Goal: Task Accomplishment & Management: Complete application form

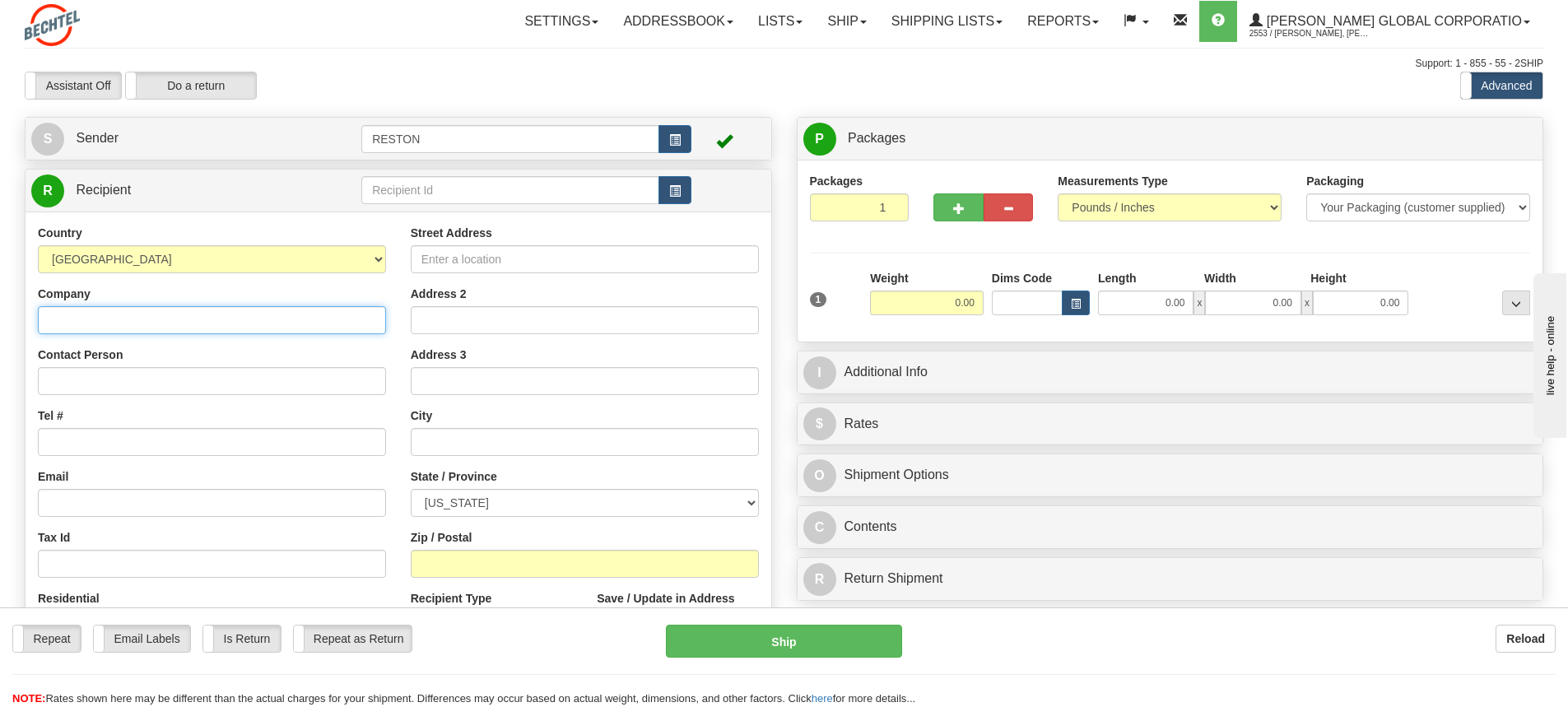
click at [76, 325] on input "Company" at bounding box center [211, 320] width 349 height 28
paste input "[PERSON_NAME] National"
type input "[PERSON_NAME] National"
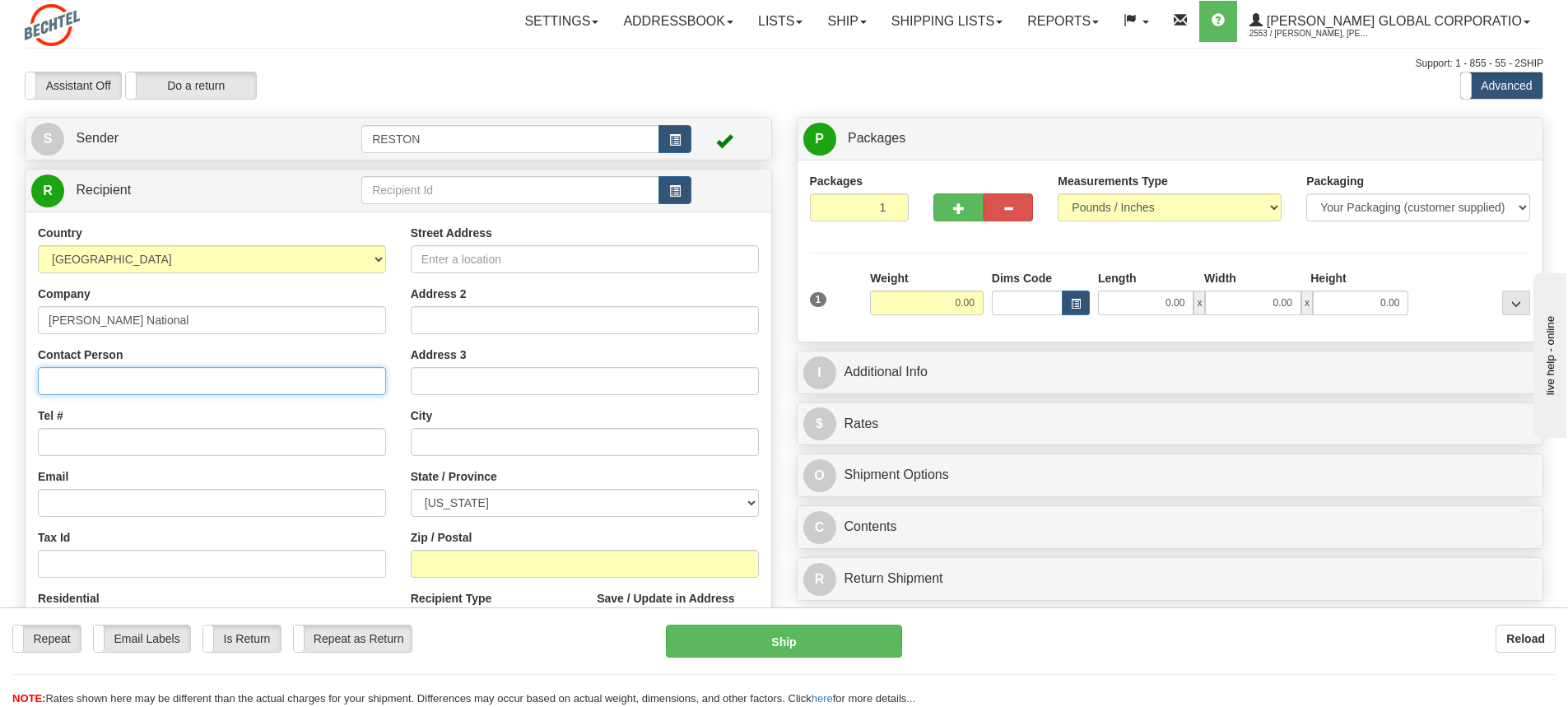
click at [79, 376] on input "Contact Person" at bounding box center [211, 381] width 349 height 28
click at [99, 388] on input "Contact Person" at bounding box center [211, 381] width 349 height 28
paste input "Attn: [PERSON_NAME]"
type input "Attn: [PERSON_NAME]"
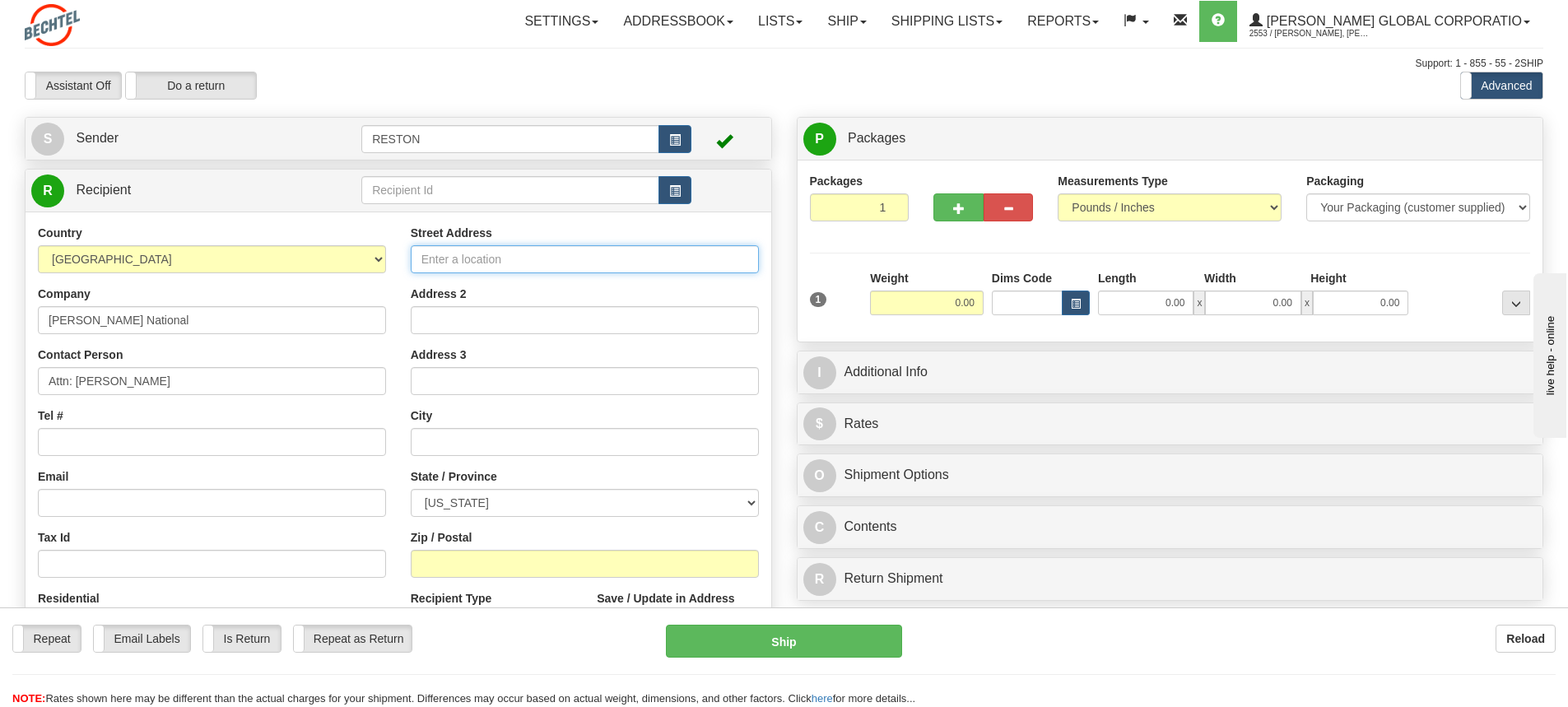
click at [461, 260] on input "Street Address" at bounding box center [585, 259] width 349 height 28
paste input "[STREET_ADDRESS]"
type input "[STREET_ADDRESS]"
click at [453, 447] on input "text" at bounding box center [585, 441] width 349 height 28
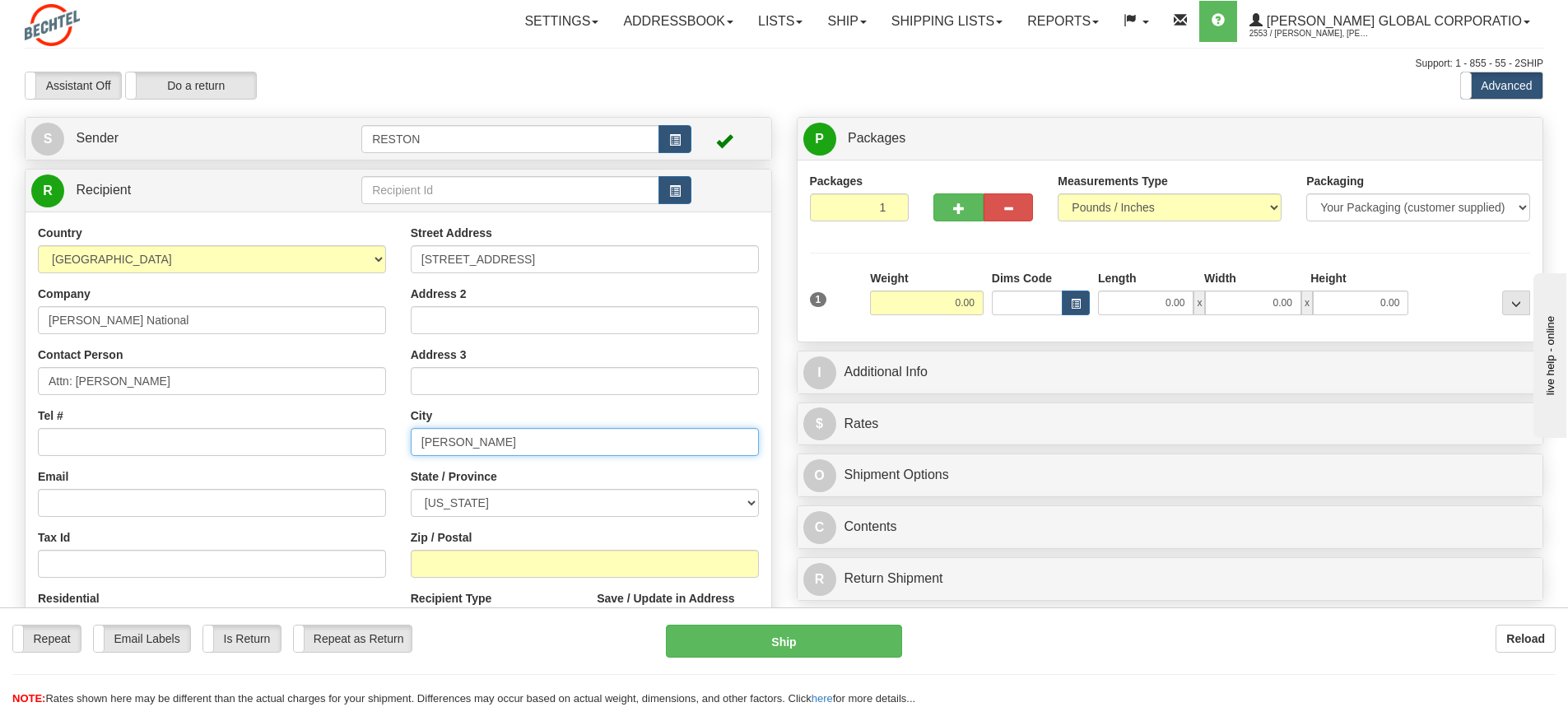
type input "[PERSON_NAME]"
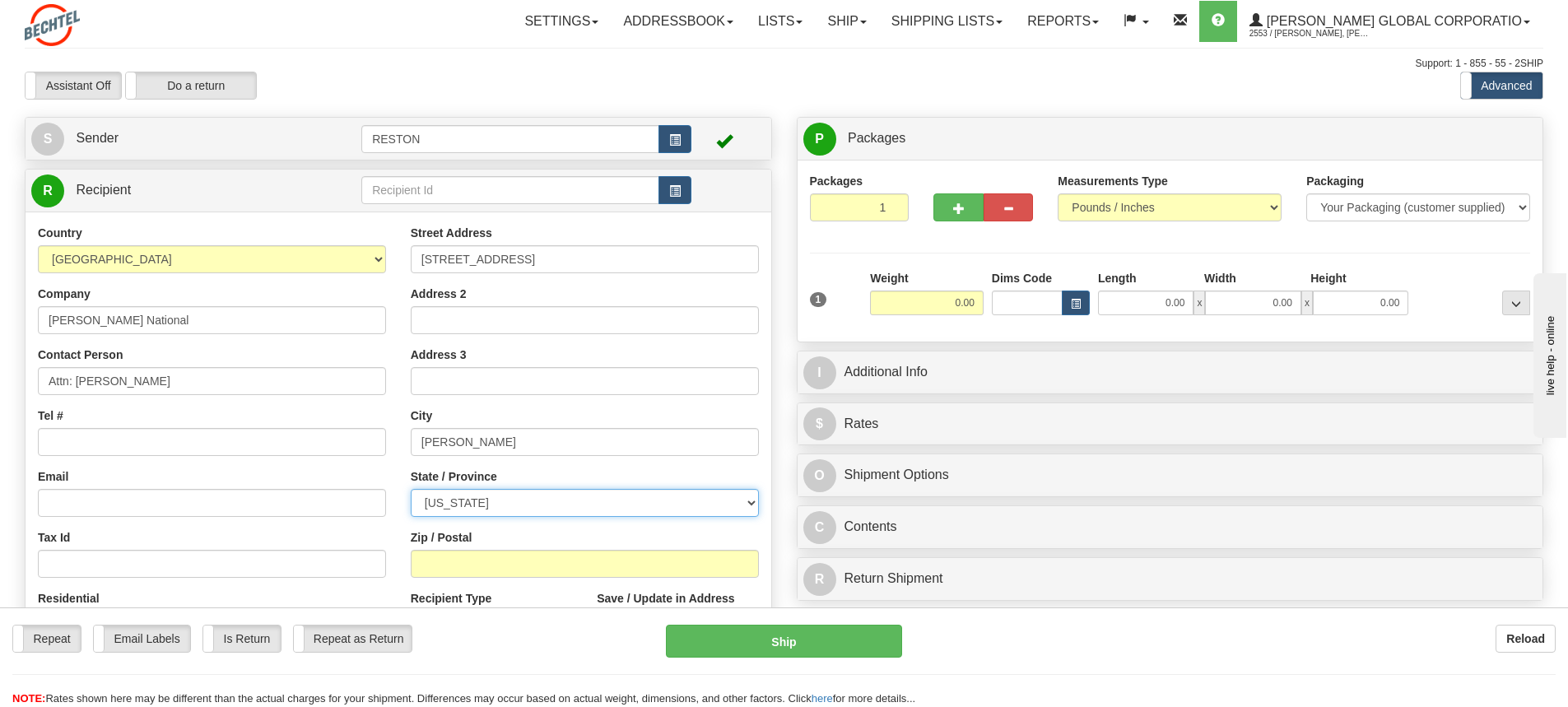
select select "UT"
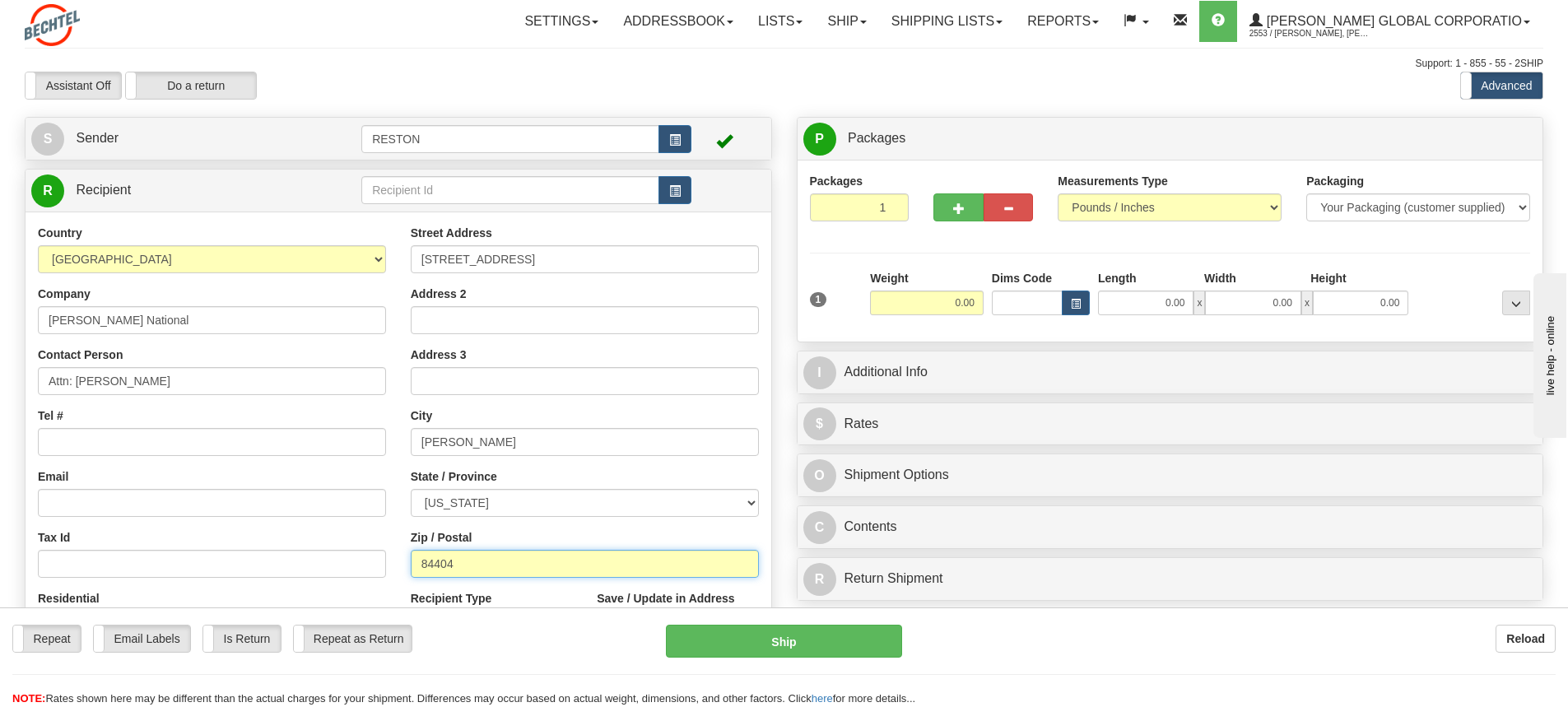
type input "84404"
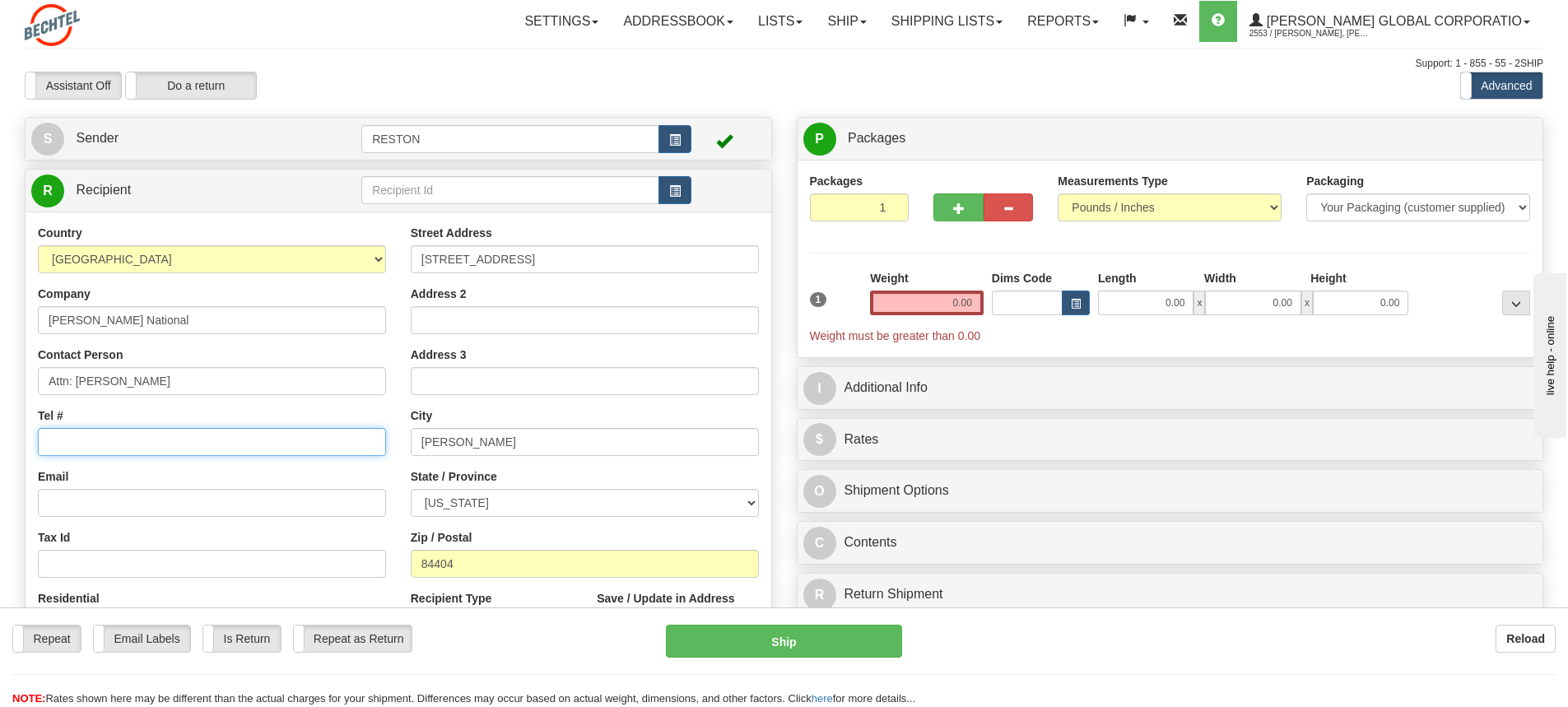
click at [103, 450] on input "Tel #" at bounding box center [211, 441] width 349 height 28
paste input "[PHONE_NUMBER]"
click at [86, 440] on input "[PHONE_NUMBER]" at bounding box center [211, 441] width 349 height 28
type input "18019171520"
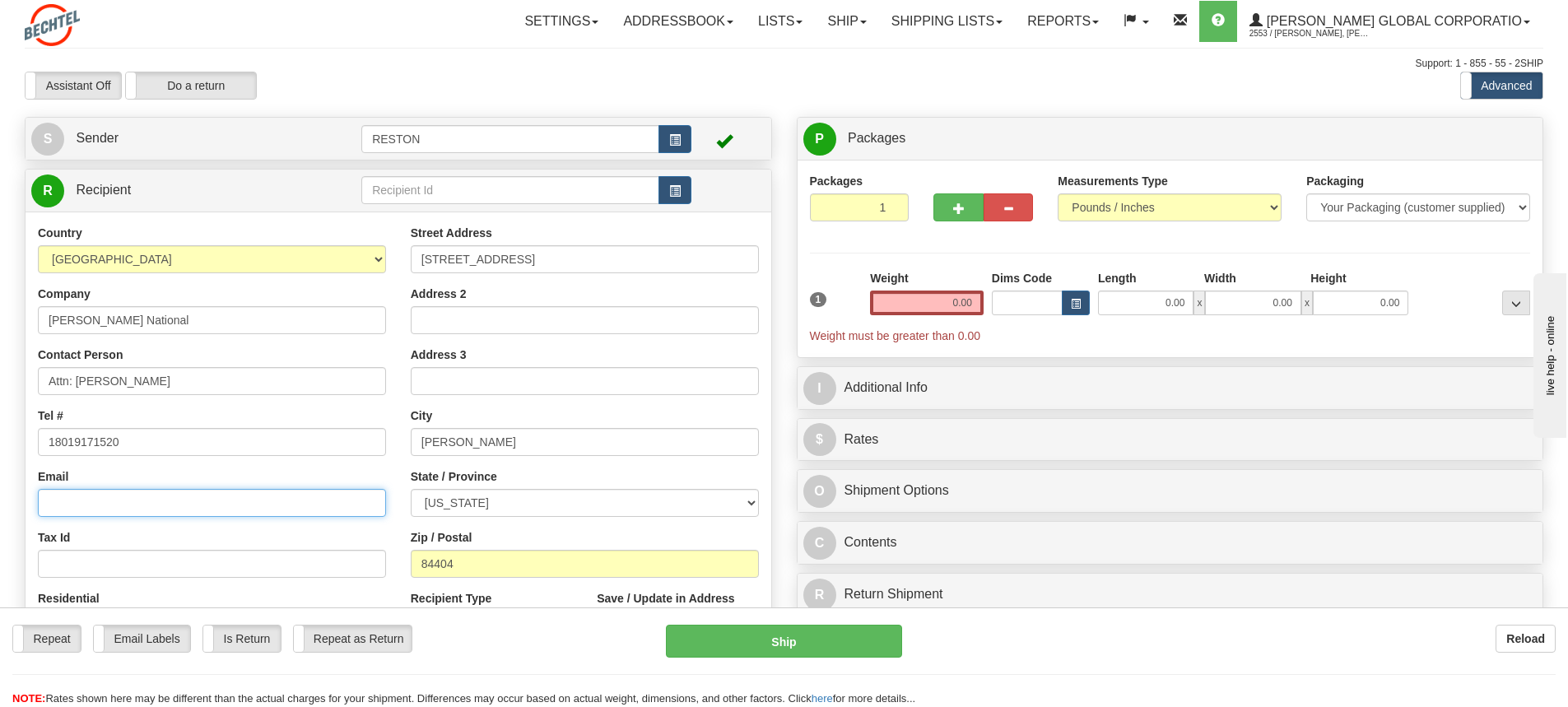
click at [106, 496] on input "Email" at bounding box center [211, 503] width 349 height 28
click at [98, 501] on input "Email" at bounding box center [211, 503] width 349 height 28
paste input "[EMAIL_ADDRESS][PERSON_NAME][DOMAIN_NAME]"
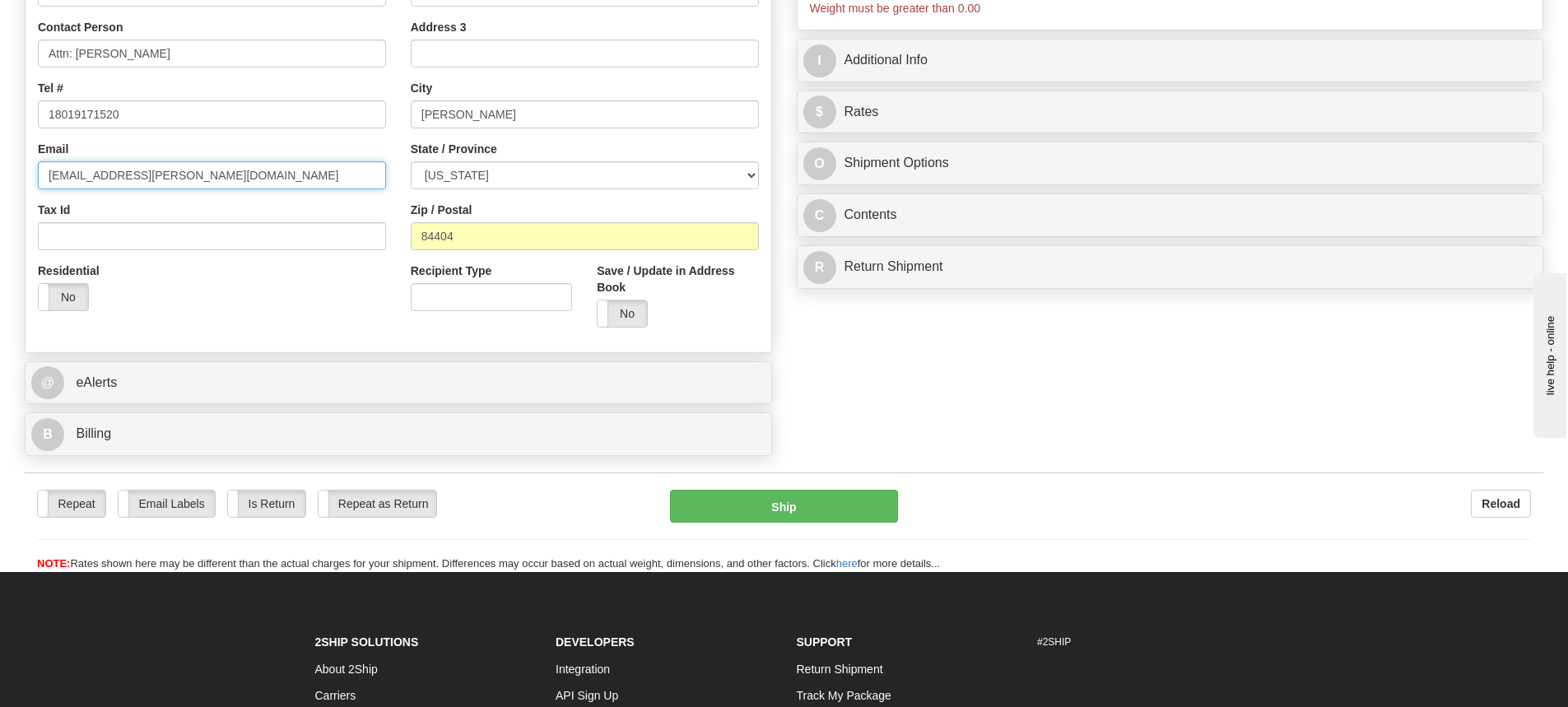
scroll to position [329, 0]
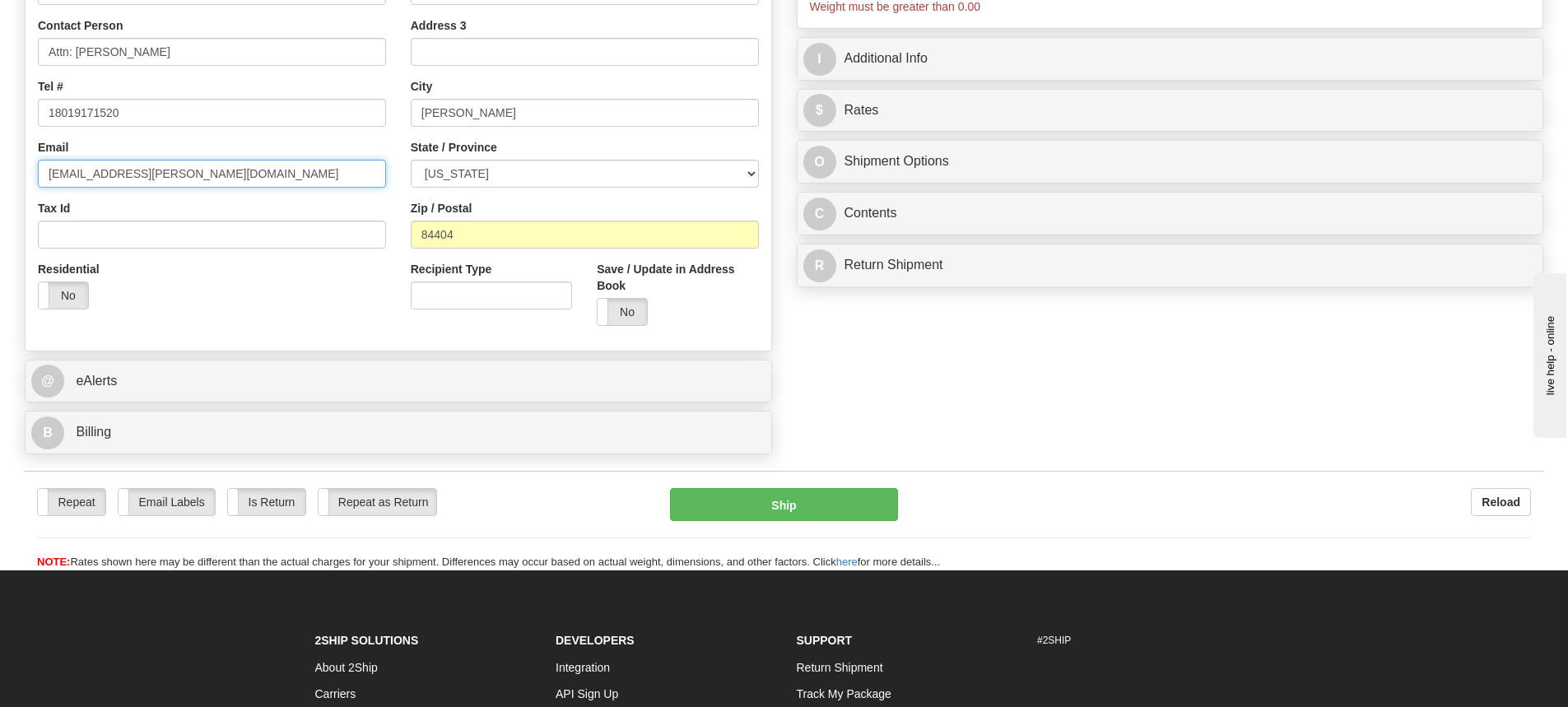
type input "[EMAIL_ADDRESS][PERSON_NAME][DOMAIN_NAME]"
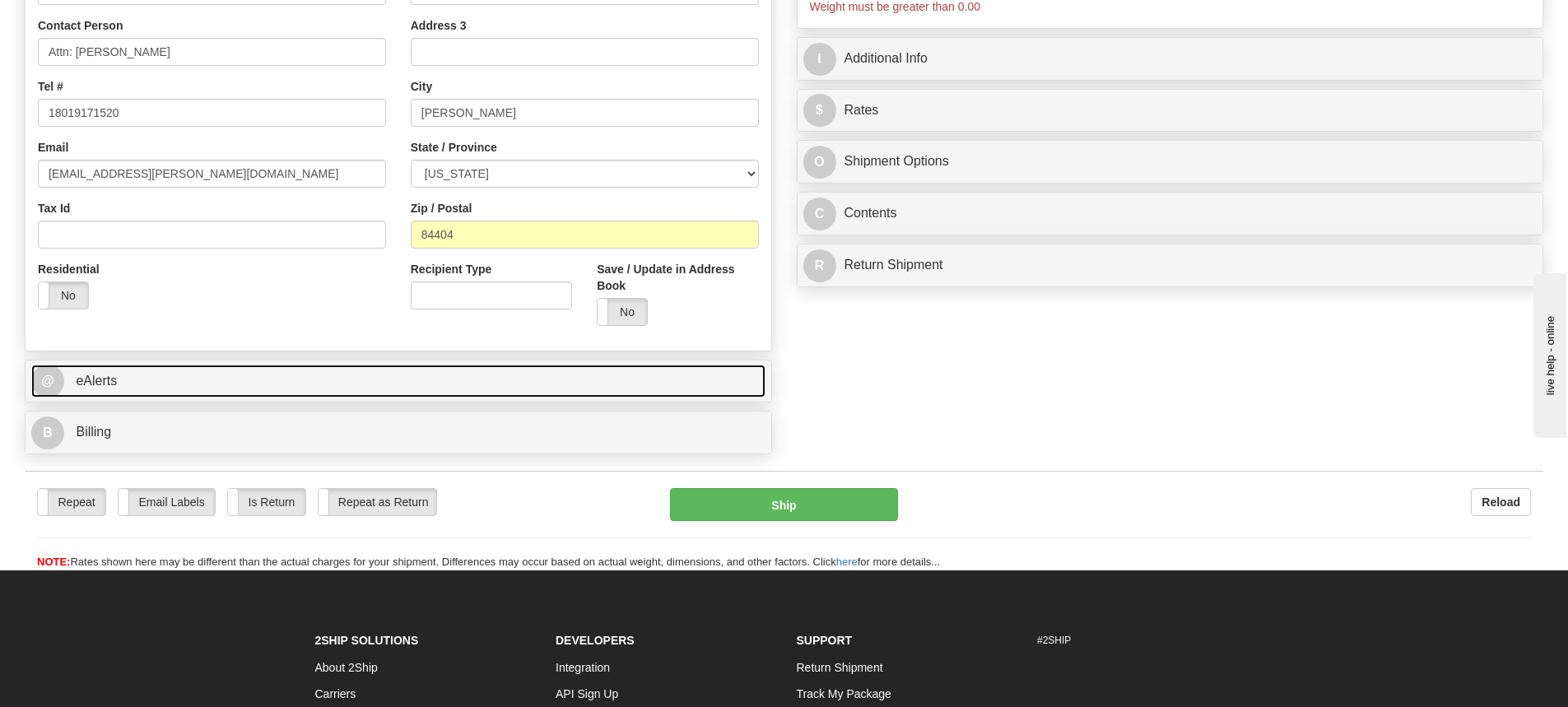
click at [346, 382] on link "@ eAlerts" at bounding box center [398, 382] width 735 height 34
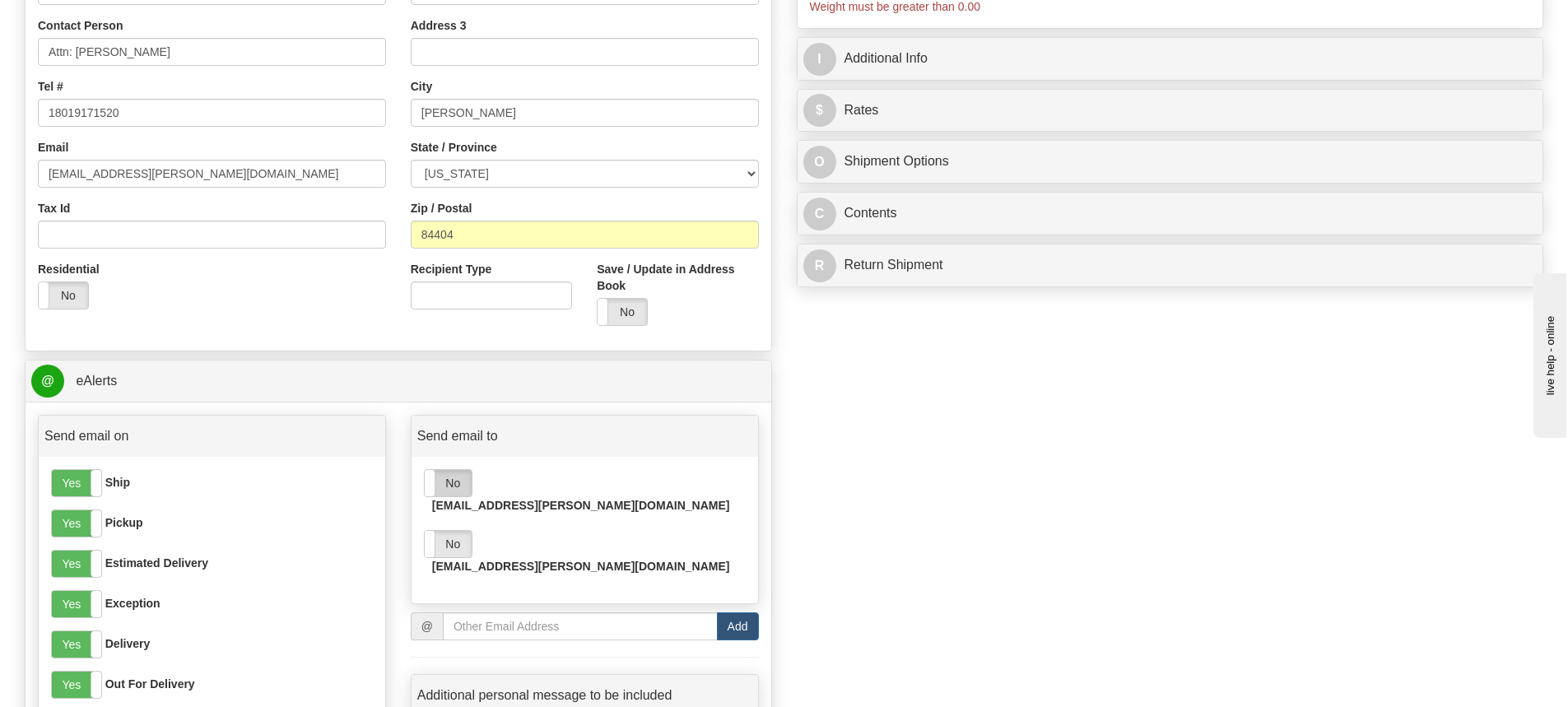
click at [456, 485] on label "No" at bounding box center [448, 483] width 47 height 27
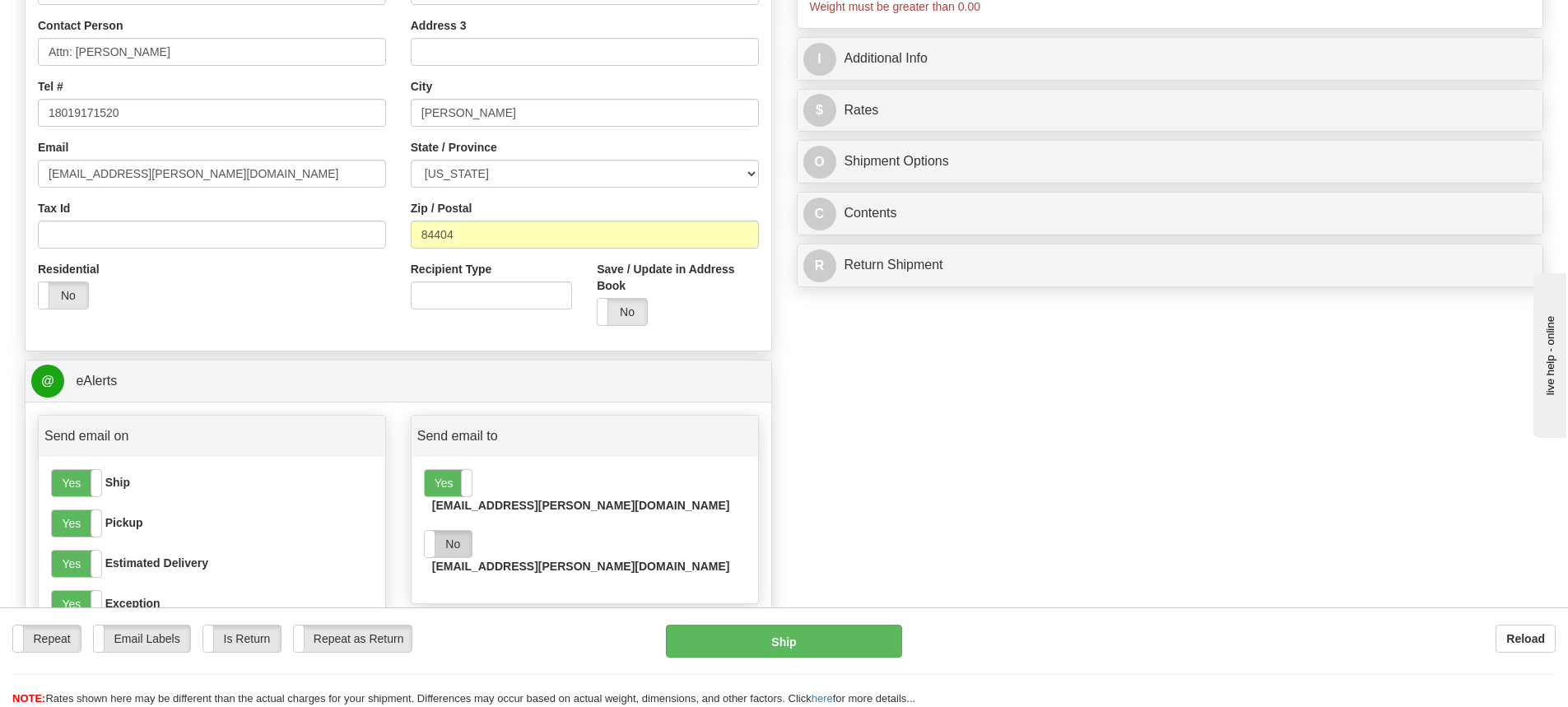
click at [461, 531] on label "No" at bounding box center [448, 545] width 47 height 27
click at [497, 612] on input "email" at bounding box center [580, 626] width 275 height 28
paste input "[EMAIL_ADDRESS][PERSON_NAME][DOMAIN_NAME]"
type input "[EMAIL_ADDRESS][PERSON_NAME][DOMAIN_NAME]"
click at [742, 612] on button "Add" at bounding box center [737, 626] width 42 height 28
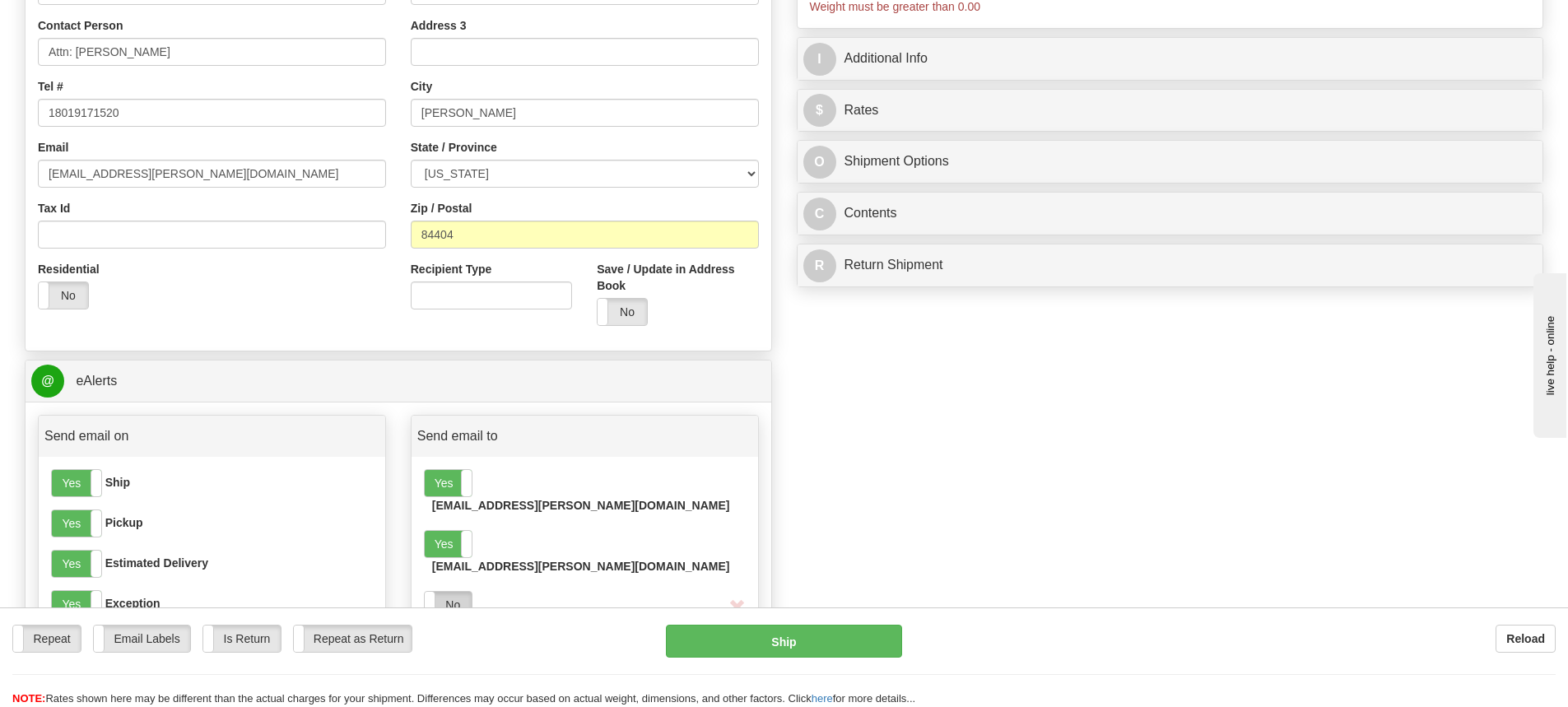
click at [443, 592] on label "No" at bounding box center [448, 605] width 47 height 27
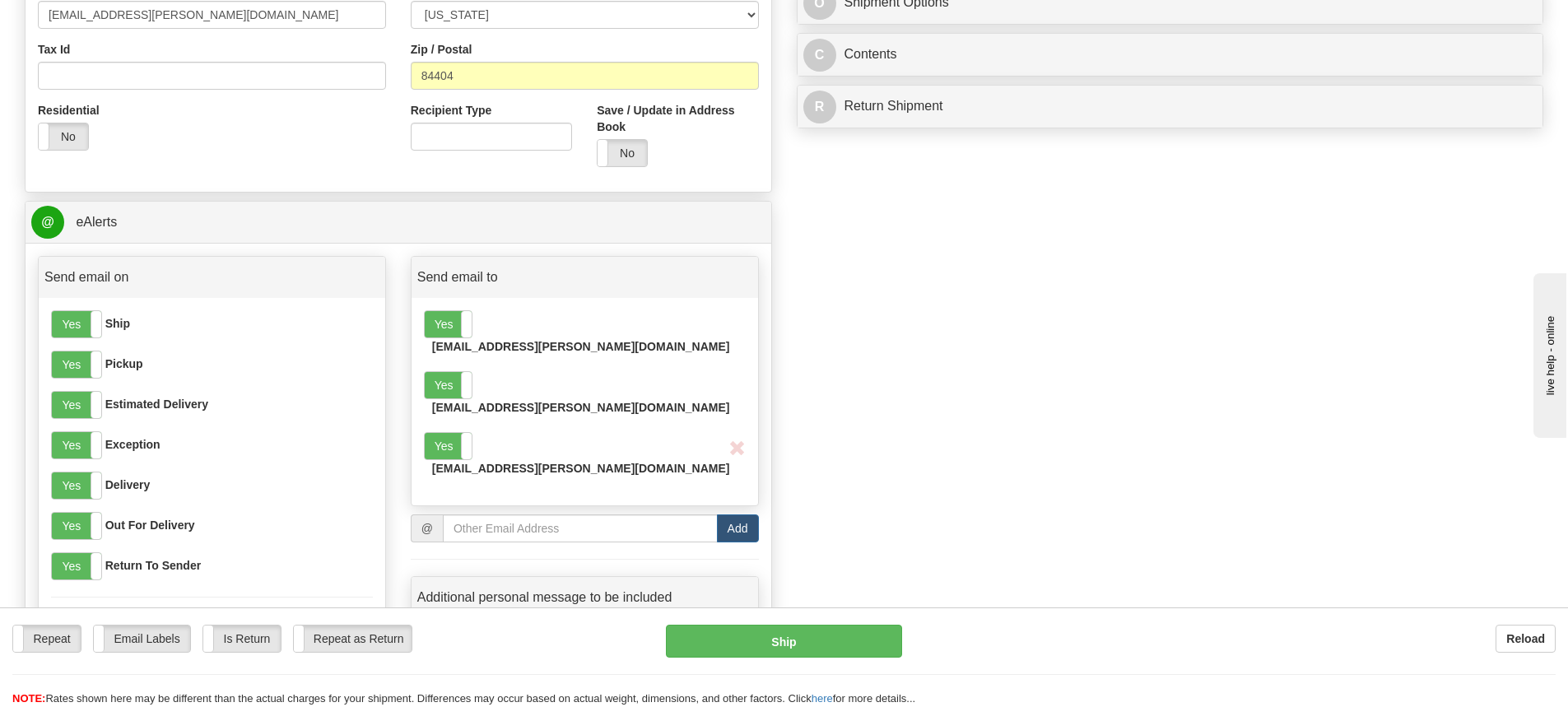
scroll to position [576, 0]
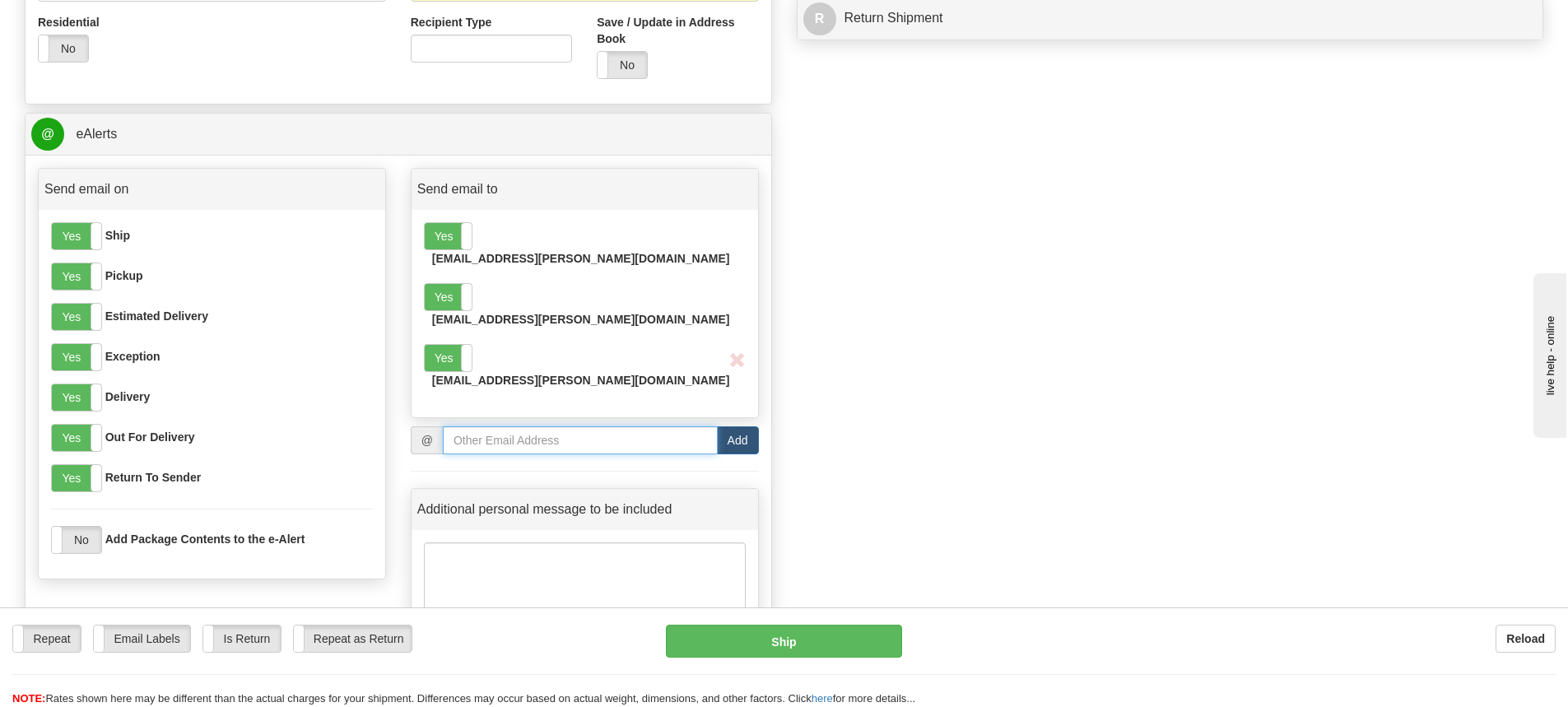
click at [470, 426] on input "email" at bounding box center [580, 440] width 275 height 28
paste input "[EMAIL_ADDRESS][PERSON_NAME][DOMAIN_NAME]"
type input "[EMAIL_ADDRESS][PERSON_NAME][DOMAIN_NAME]"
click at [739, 426] on button "Add" at bounding box center [737, 440] width 42 height 28
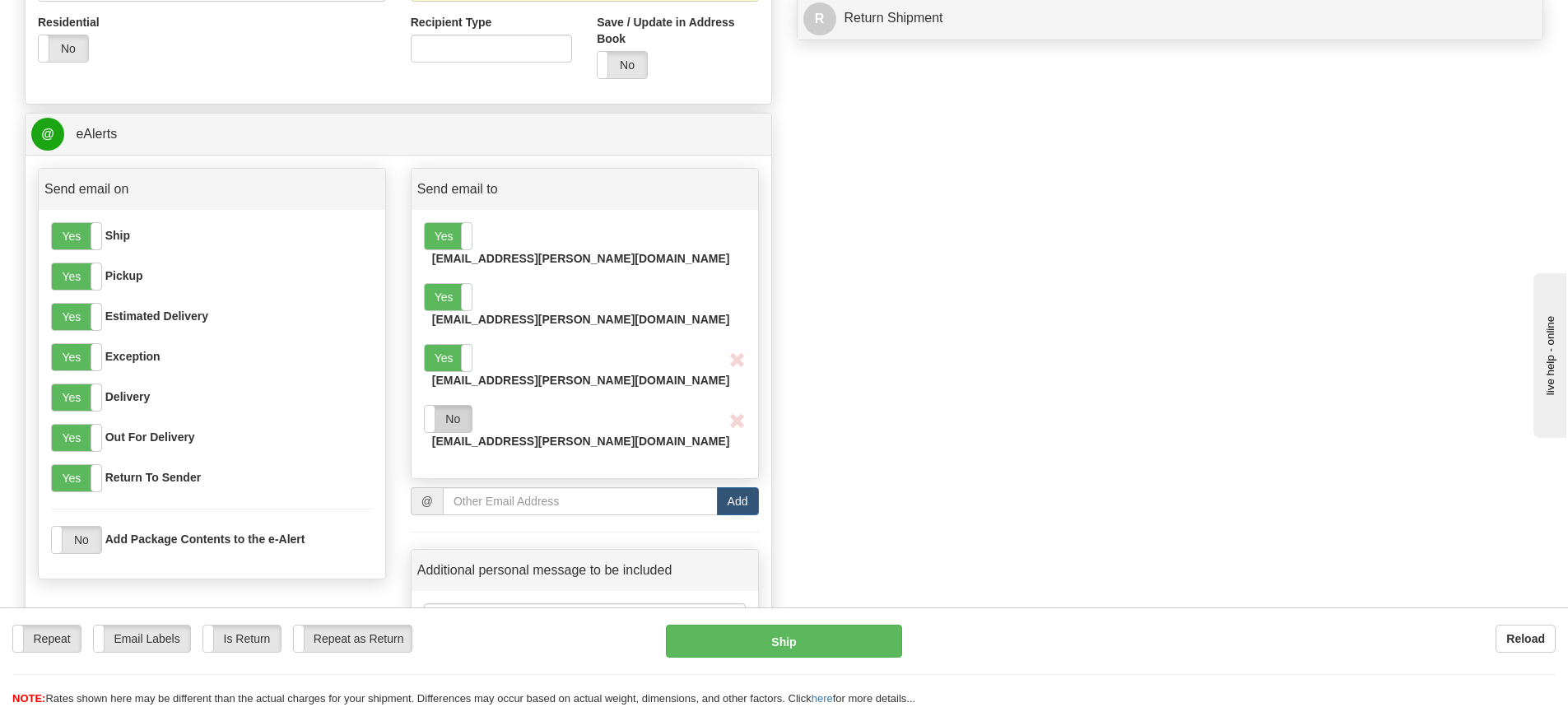
drag, startPoint x: 446, startPoint y: 360, endPoint x: 524, endPoint y: 374, distance: 79.2
click at [451, 406] on label "No" at bounding box center [448, 419] width 47 height 27
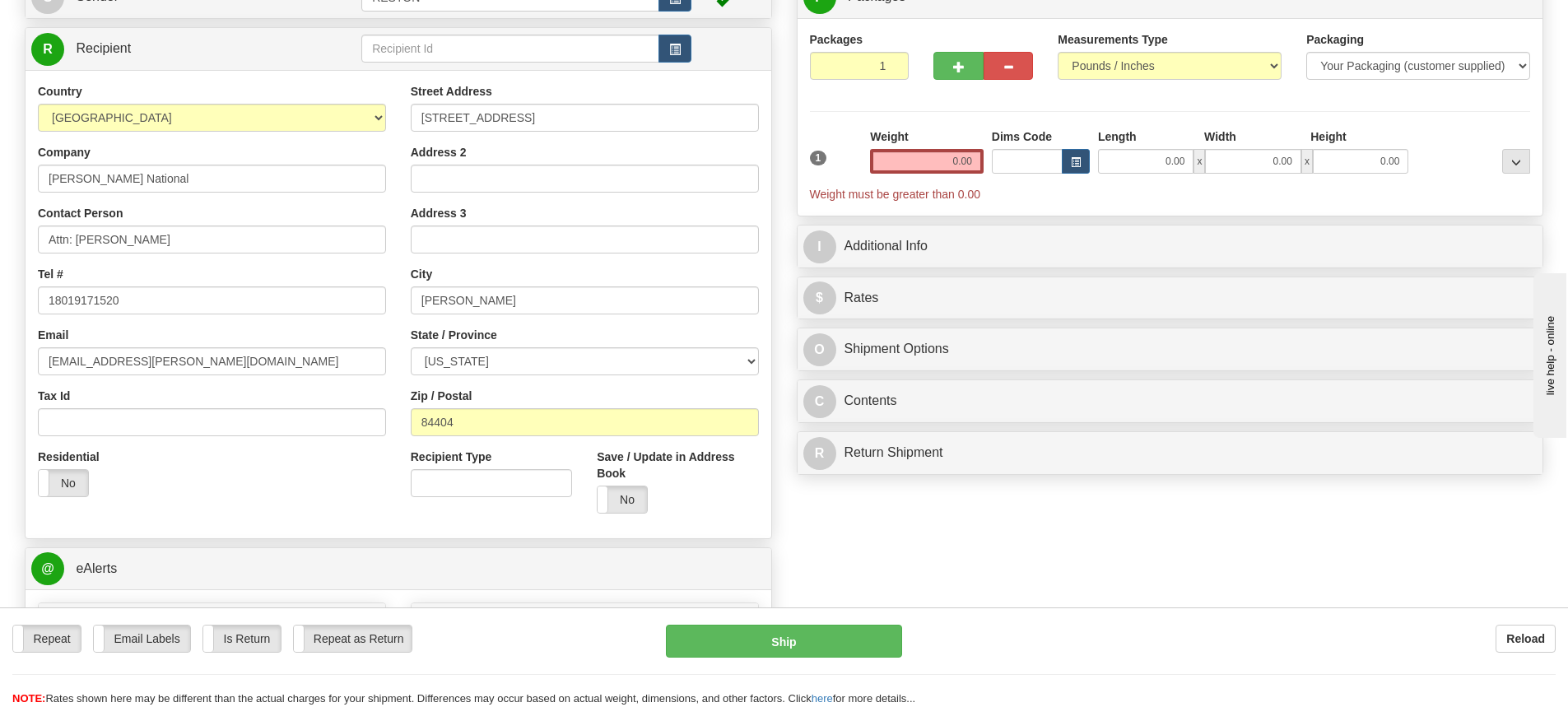
scroll to position [0, 0]
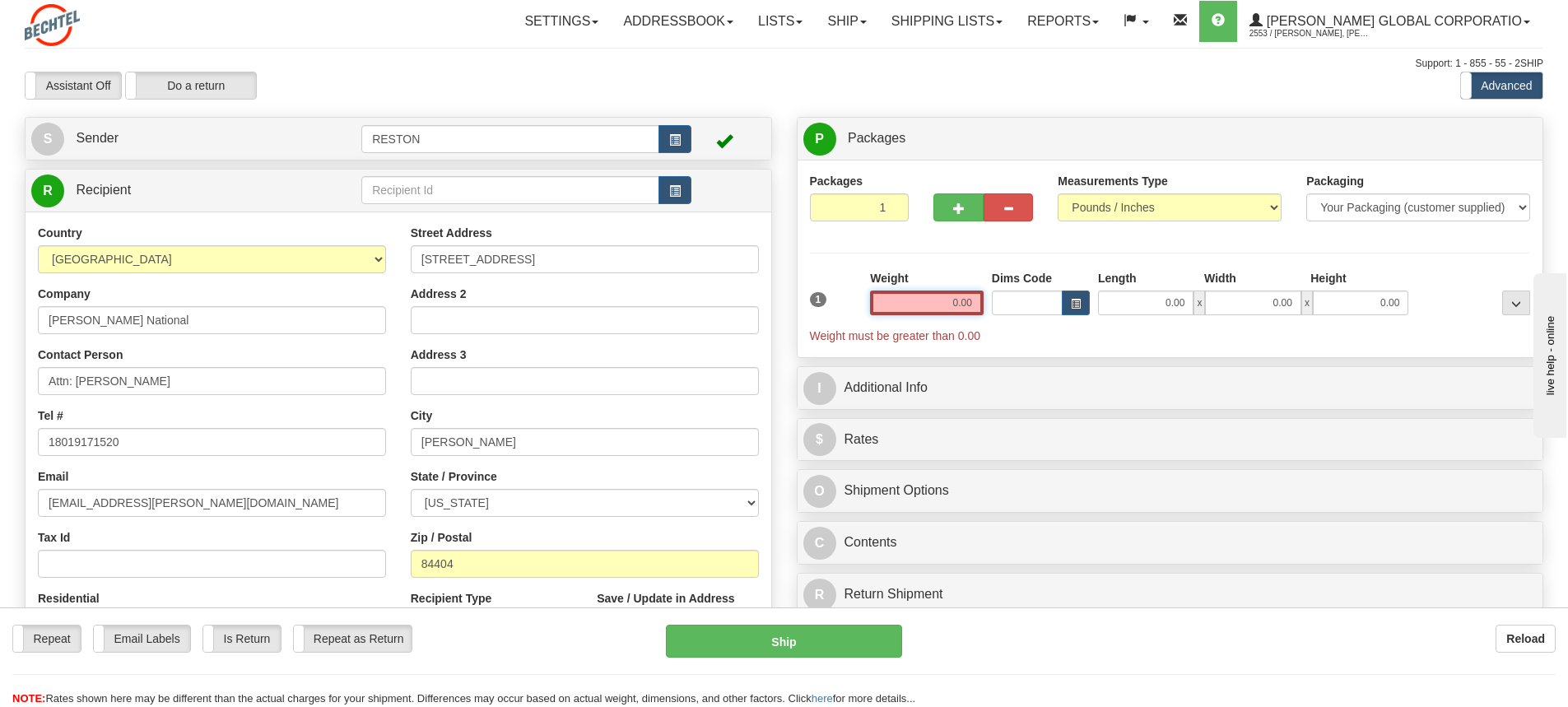
drag, startPoint x: 945, startPoint y: 301, endPoint x: 1169, endPoint y: 284, distance: 224.6
click at [1168, 286] on div "1 Weight 0.00 Dims Code 0.00" at bounding box center [1170, 307] width 729 height 74
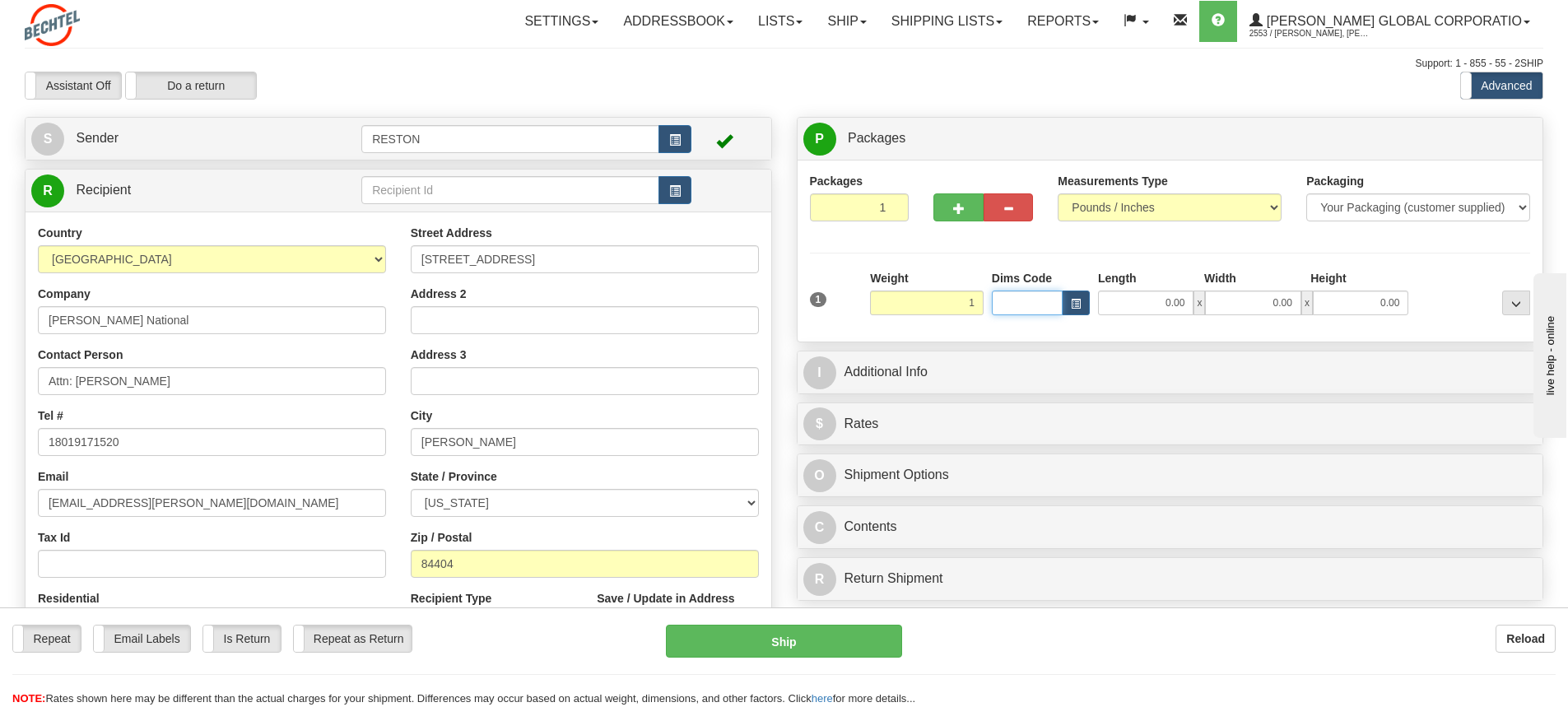
type input "1.00"
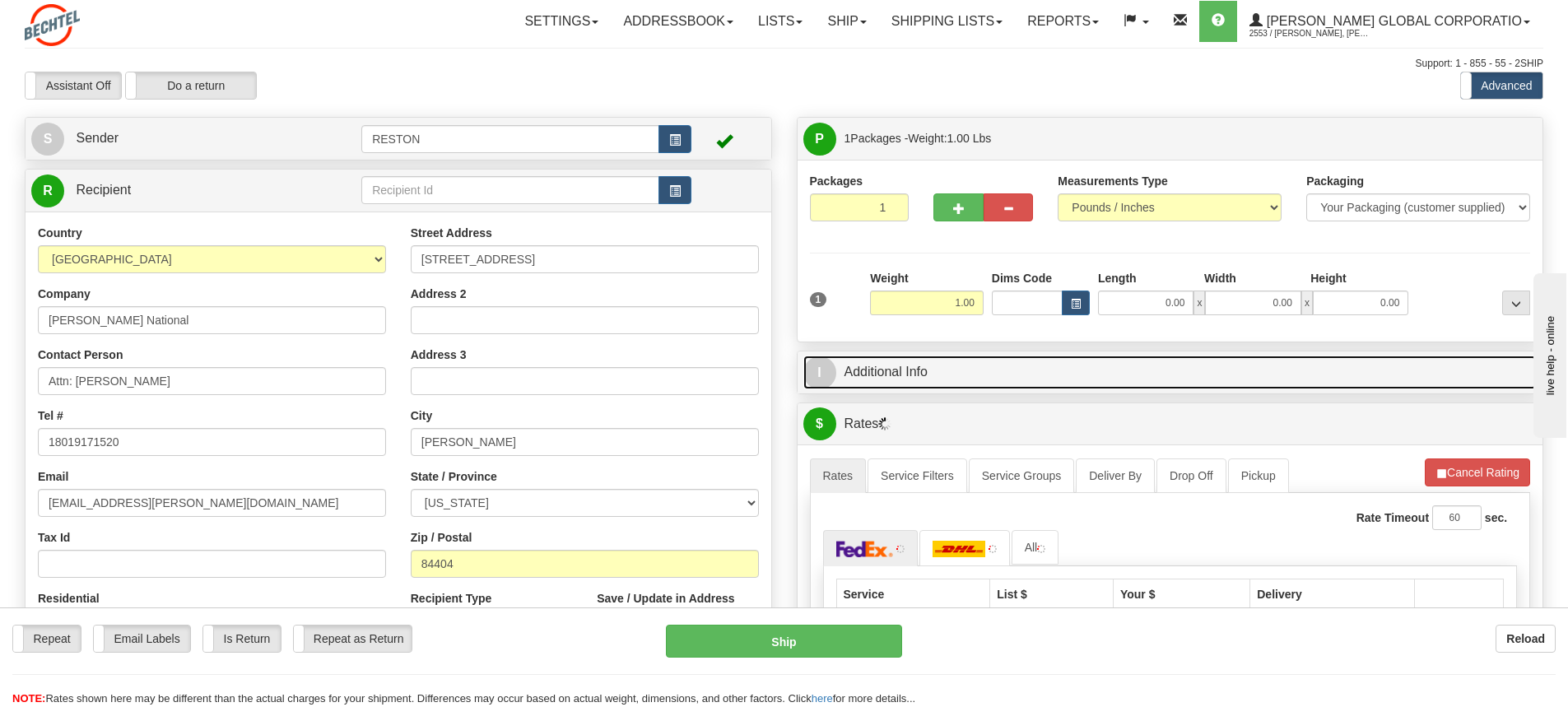
click at [1061, 372] on link "I Additional Info" at bounding box center [1170, 373] width 735 height 34
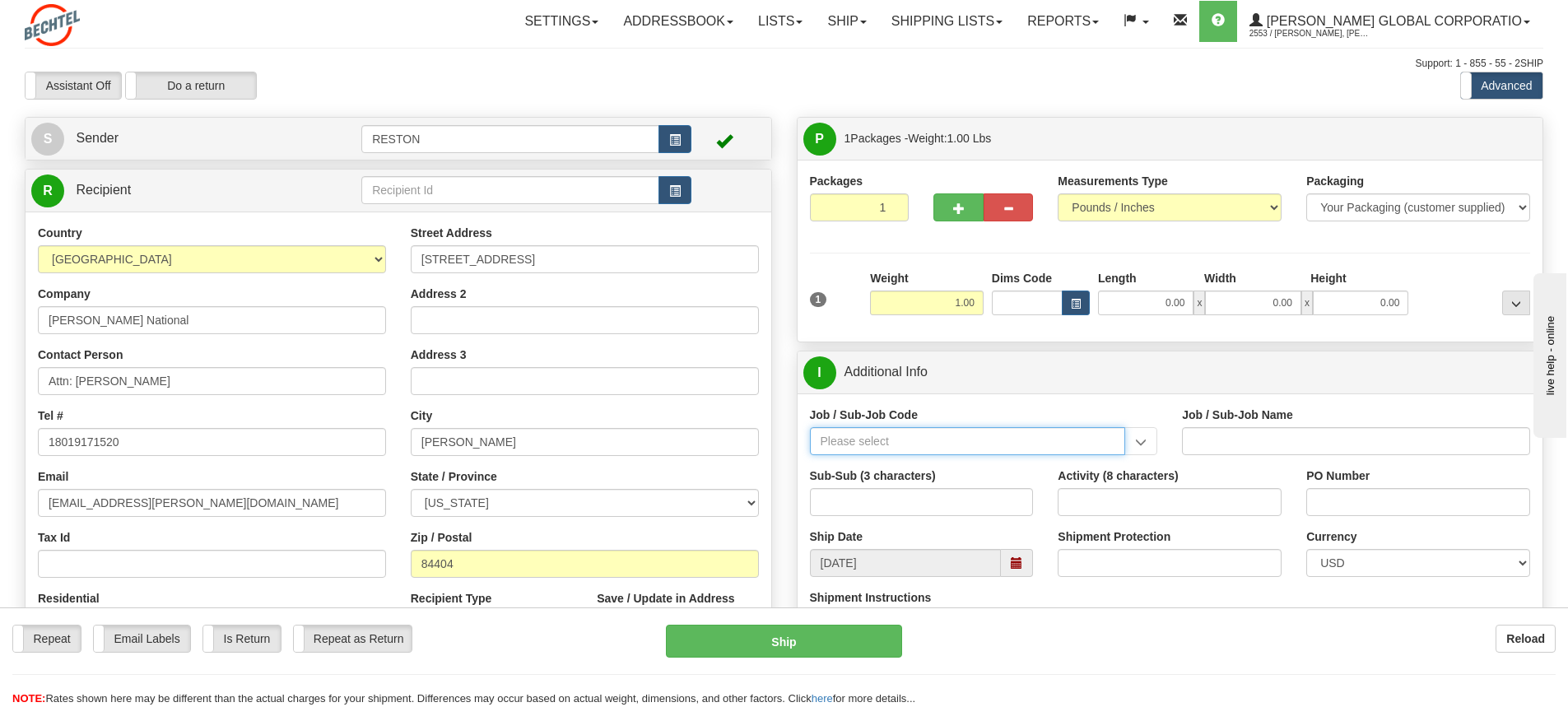
click at [884, 441] on input "Job / Sub-Job Code" at bounding box center [968, 440] width 316 height 28
click at [894, 475] on div "56121-000" at bounding box center [964, 466] width 300 height 18
type input "56121-000"
type input "M&T DIGITAL SOLUTIONS - GENERAL"
type input "56121-000"
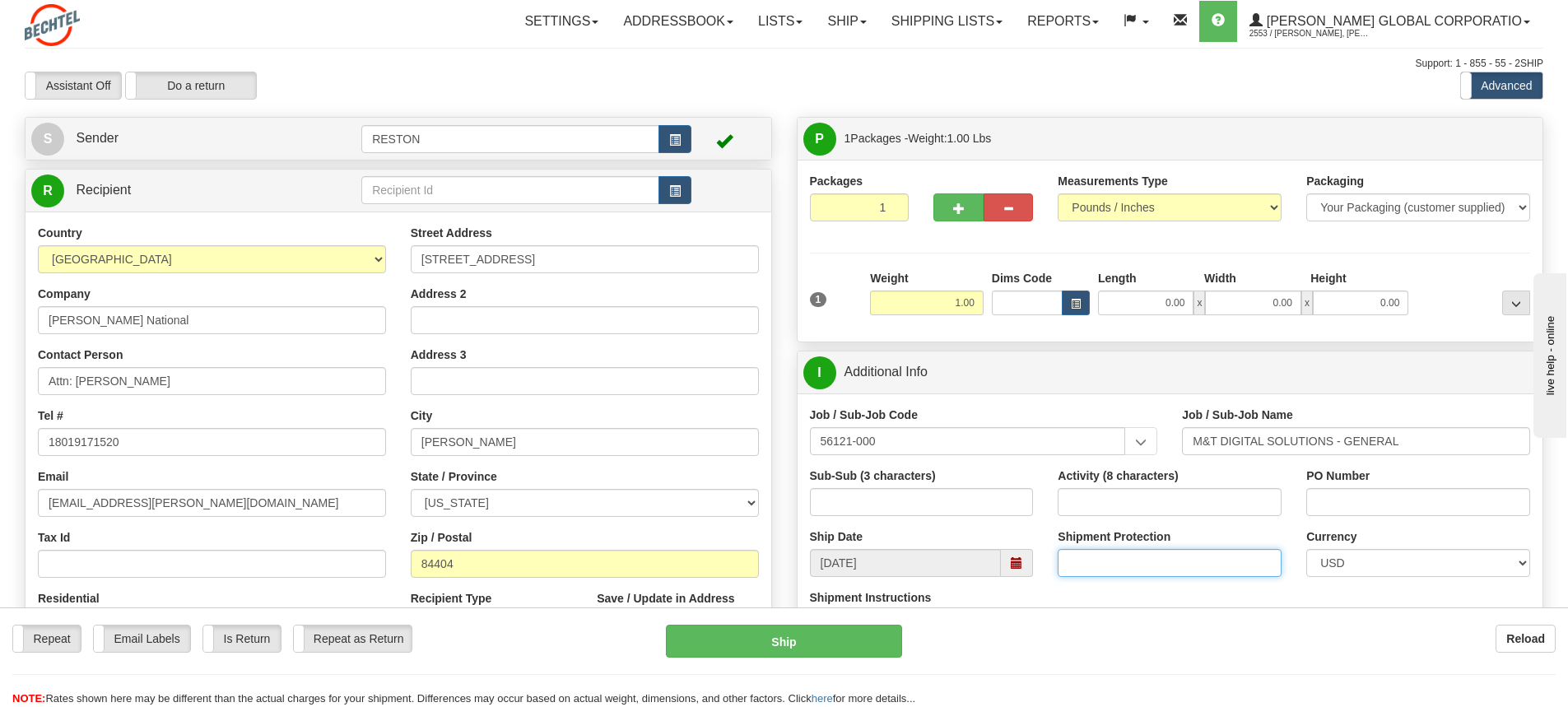
click at [1085, 566] on input "Shipment Protection" at bounding box center [1170, 563] width 224 height 28
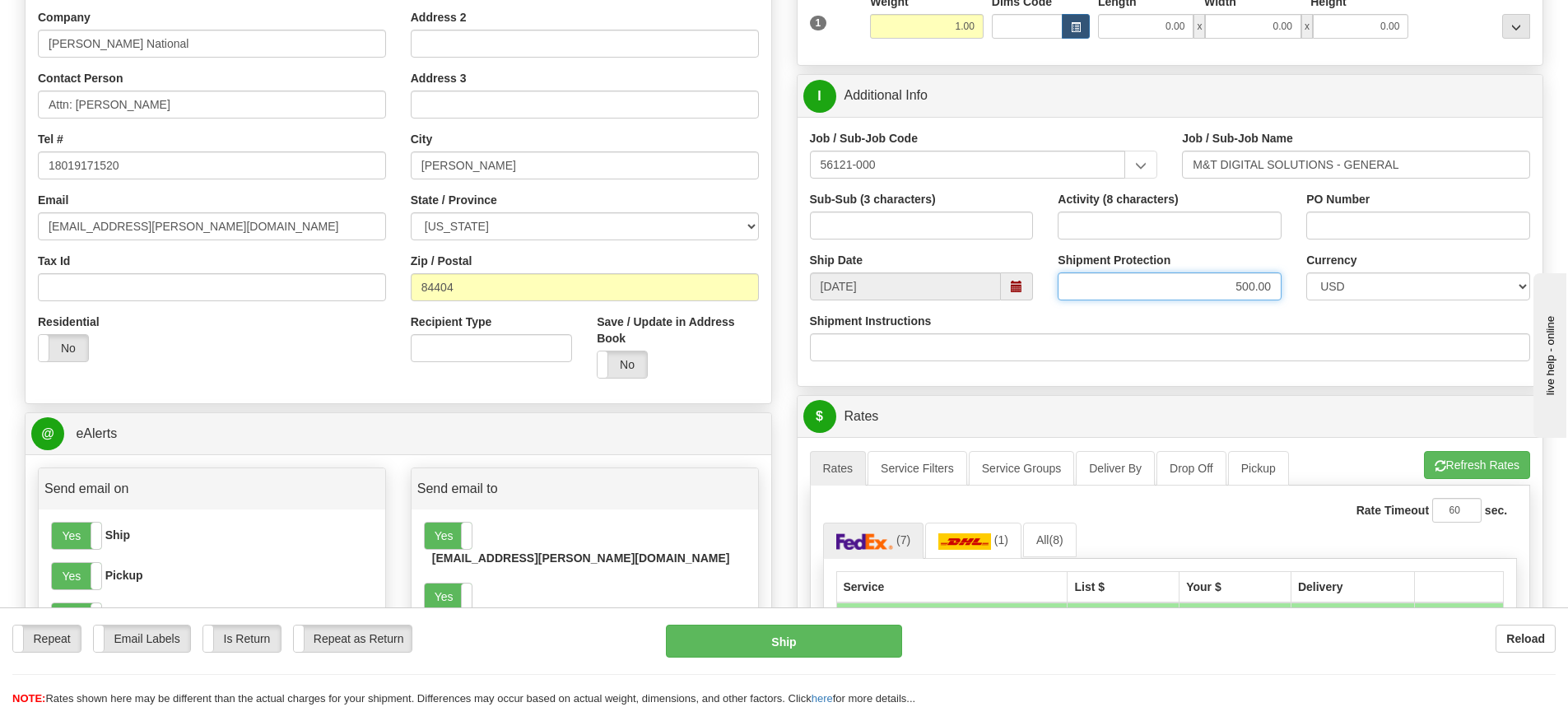
scroll to position [329, 0]
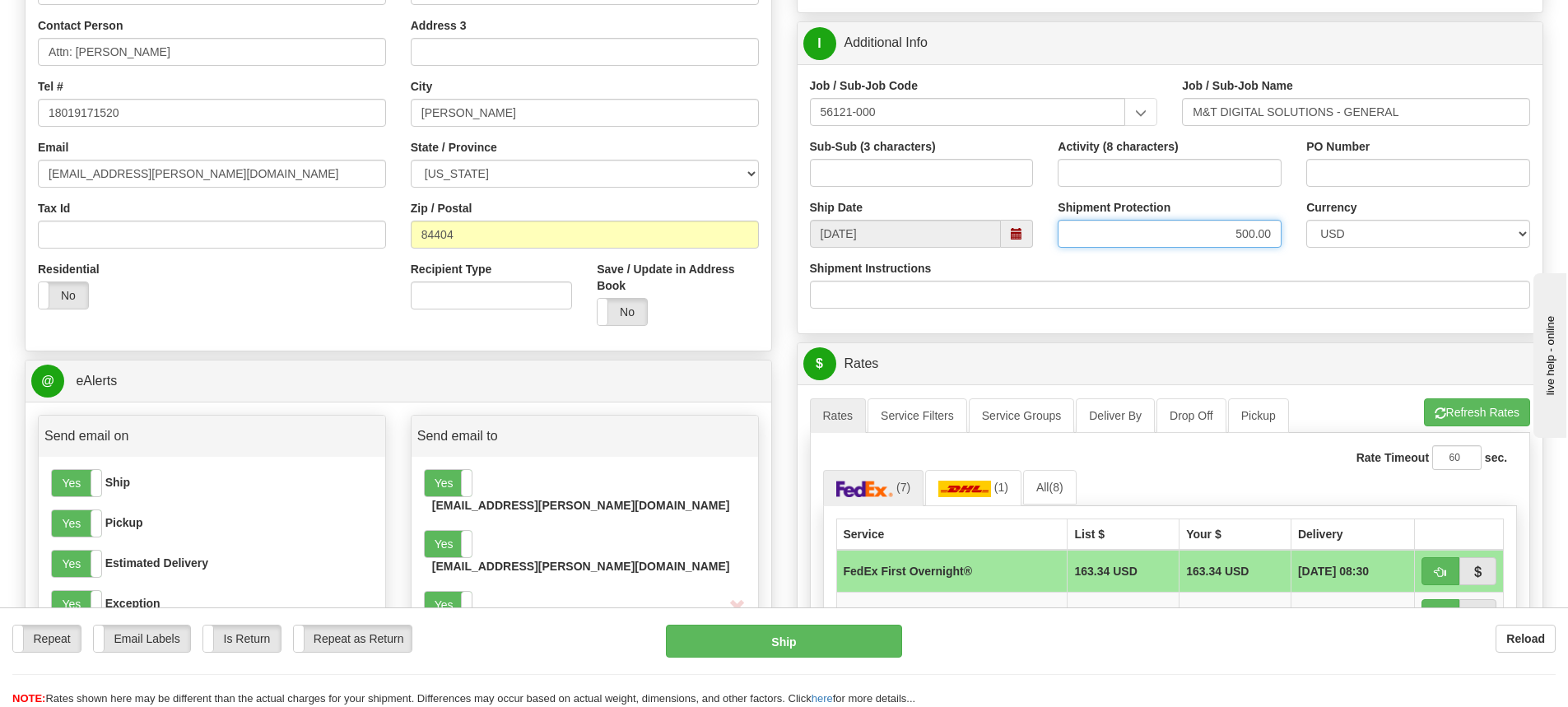
click at [1241, 231] on input "500.00" at bounding box center [1170, 234] width 224 height 28
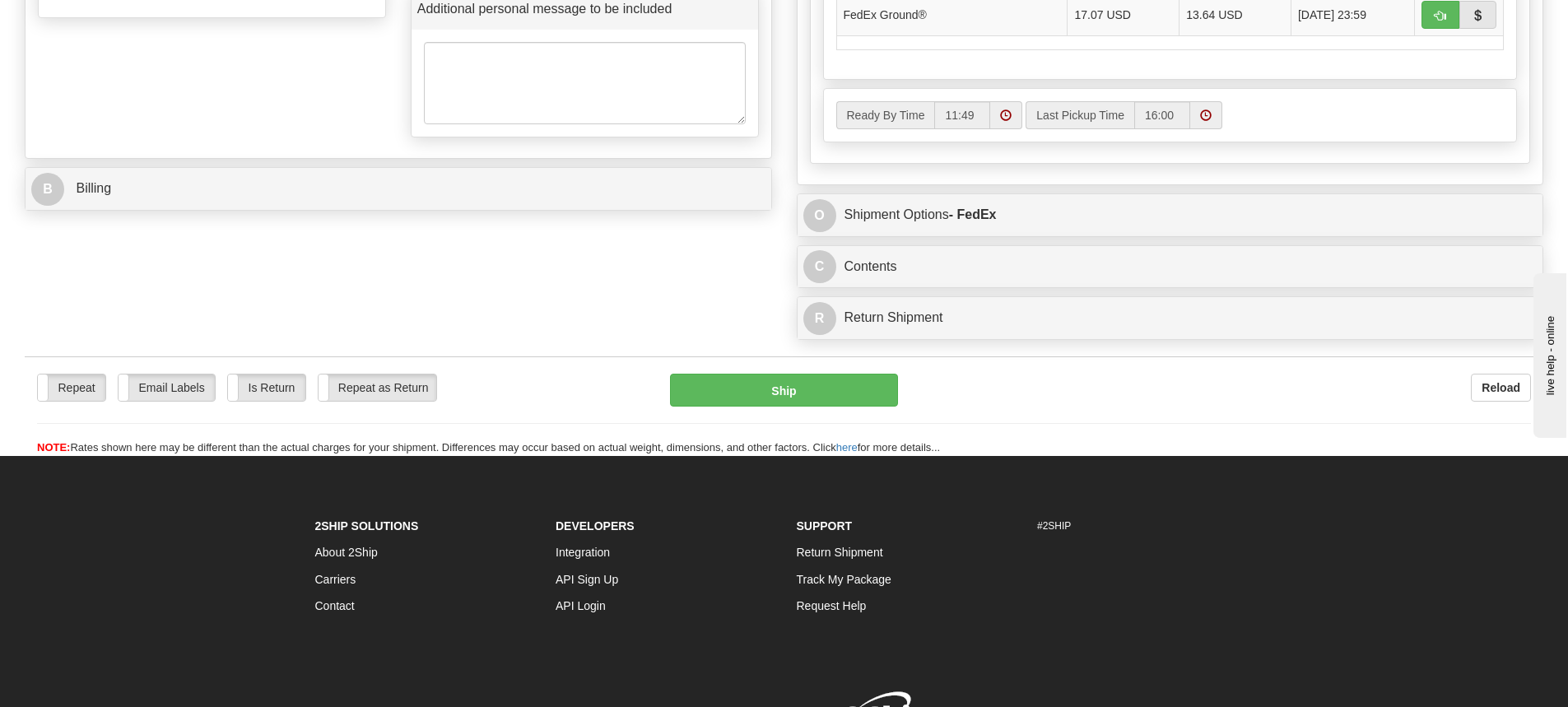
scroll to position [1153, 0]
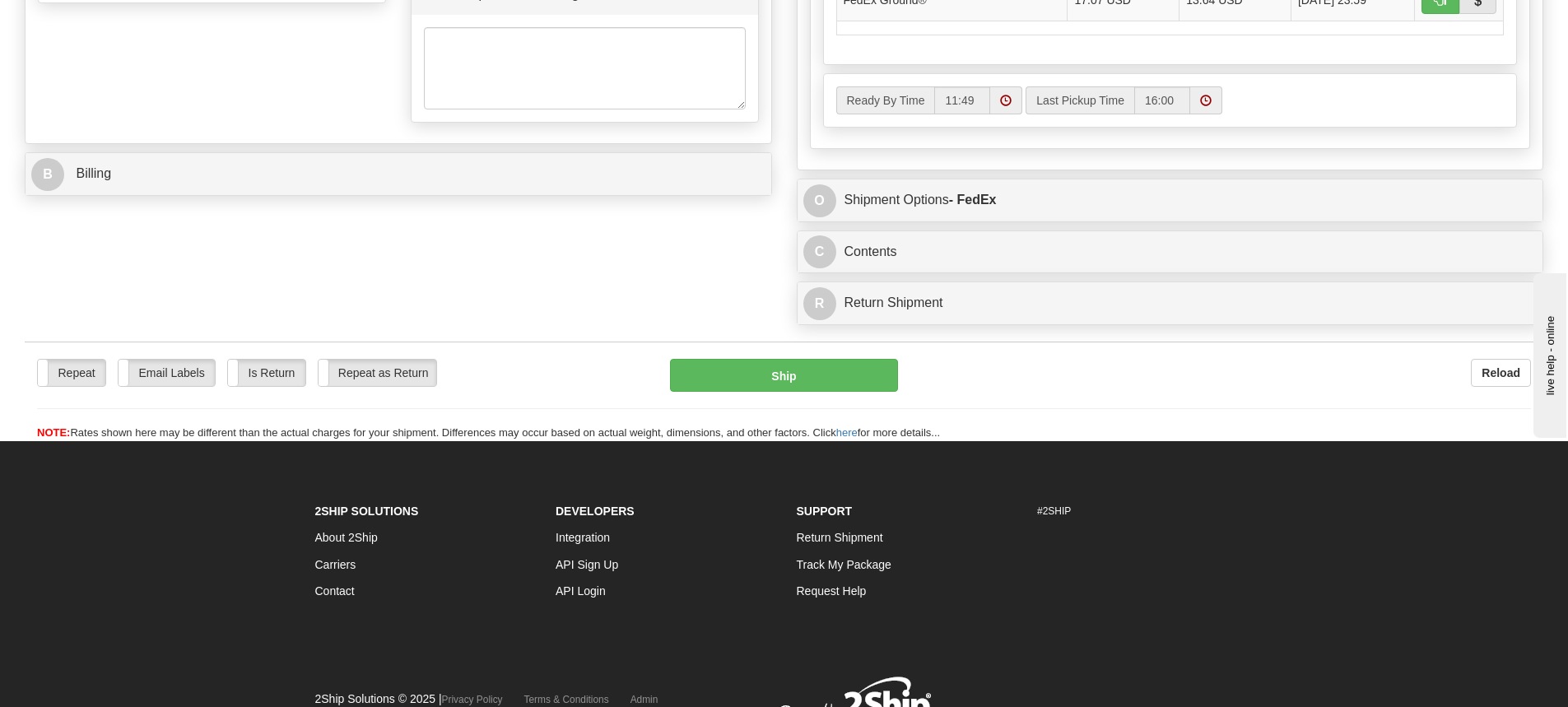
type input "400.00"
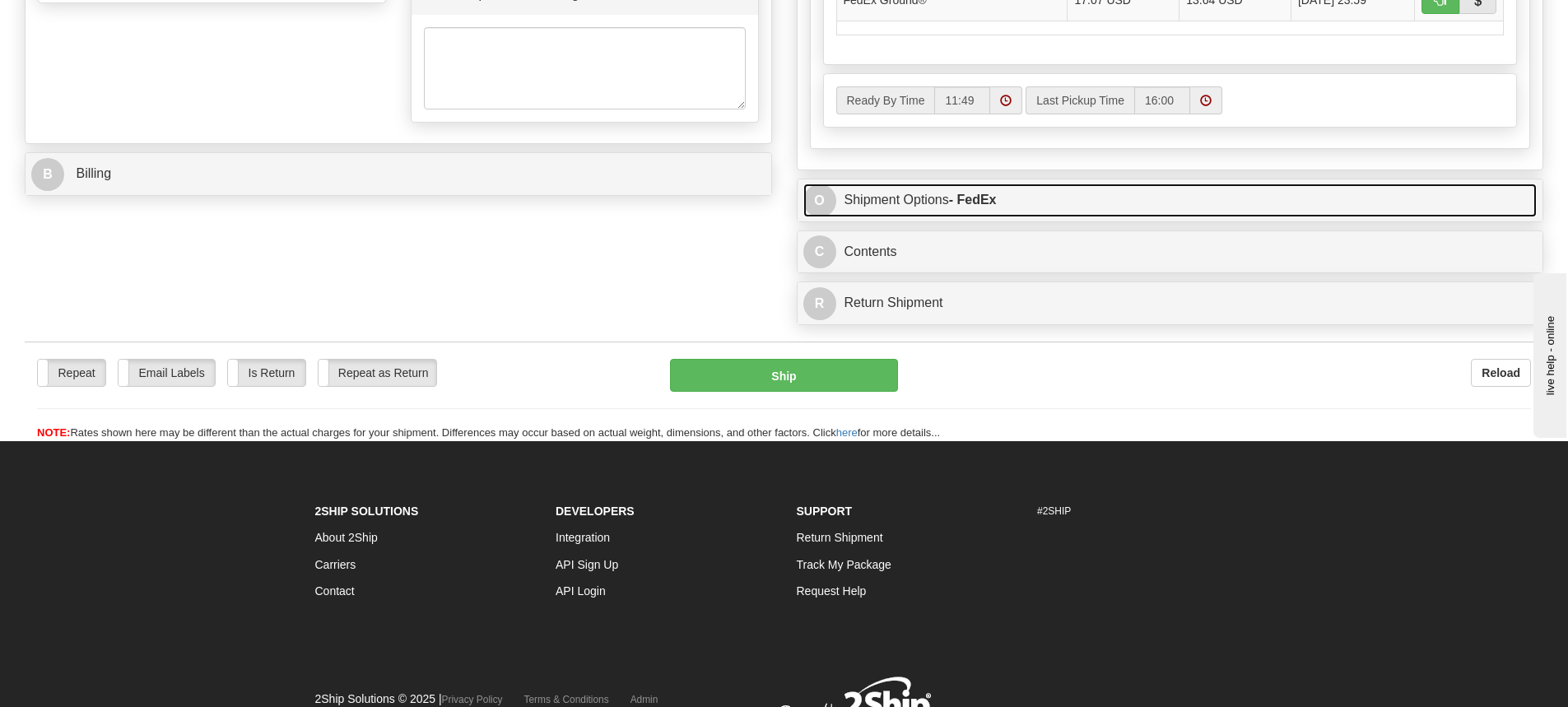
click at [1078, 193] on link "O Shipment Options - FedEx" at bounding box center [1170, 201] width 735 height 34
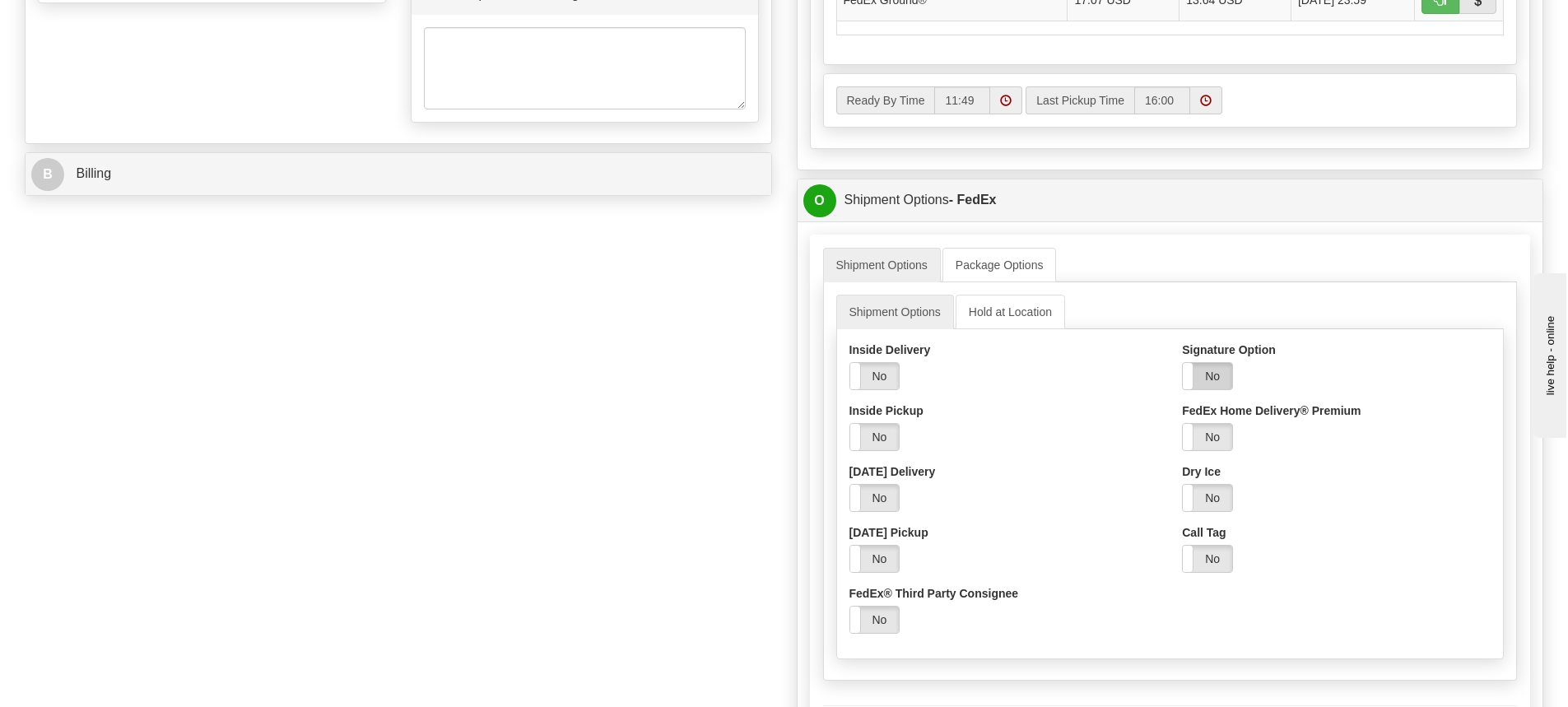
click at [1212, 381] on label "No" at bounding box center [1207, 376] width 49 height 27
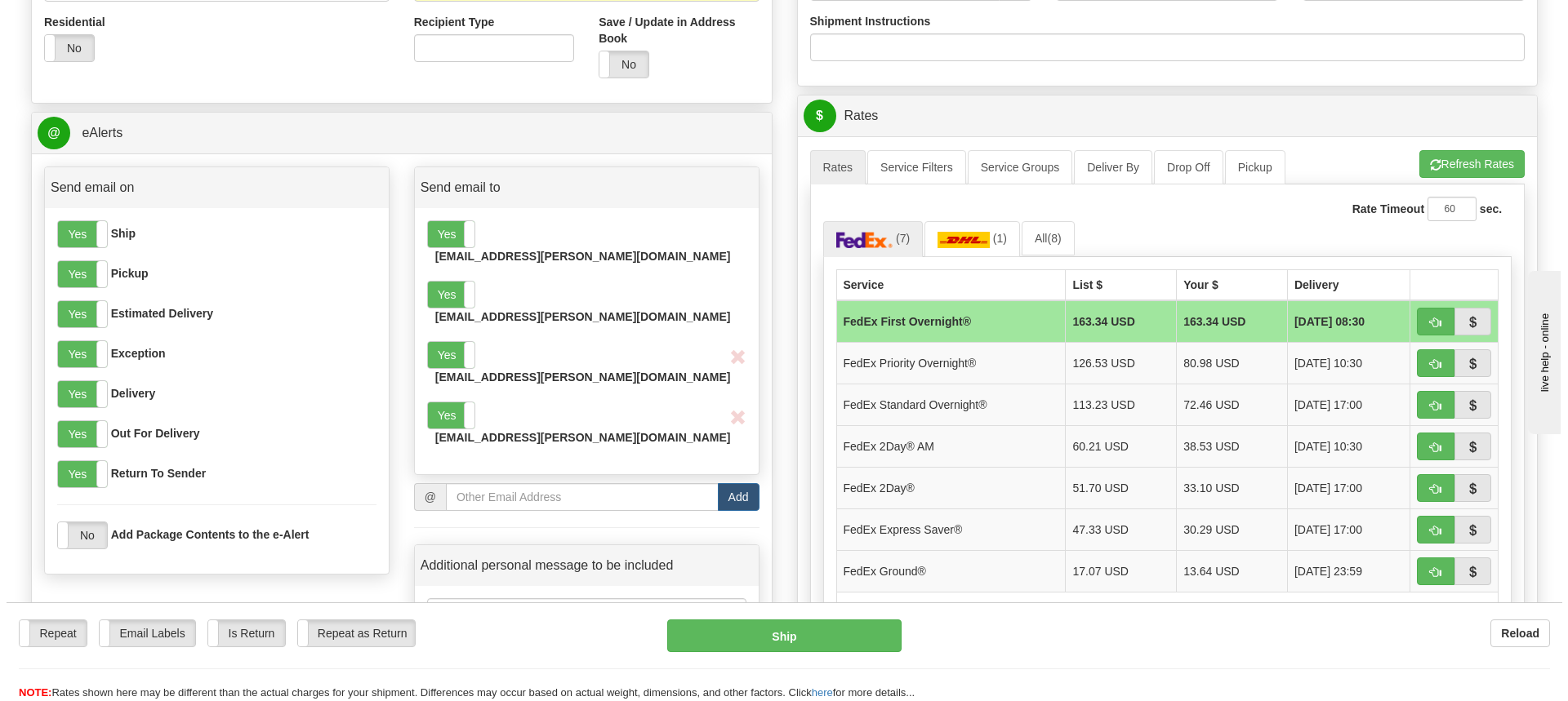
scroll to position [653, 0]
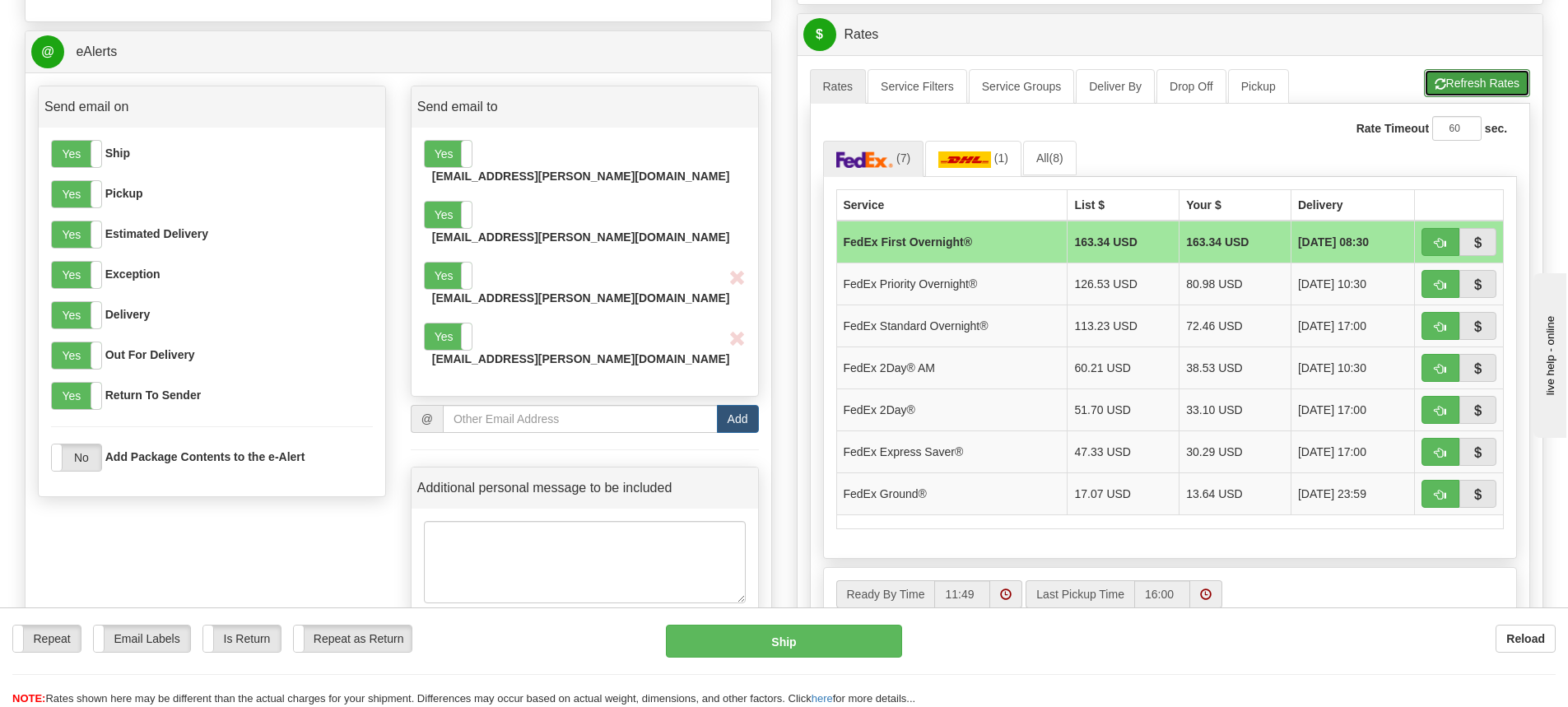
click at [1501, 89] on button "Refresh Rates" at bounding box center [1477, 83] width 106 height 28
click at [1448, 491] on button "button" at bounding box center [1441, 493] width 37 height 28
type input "92"
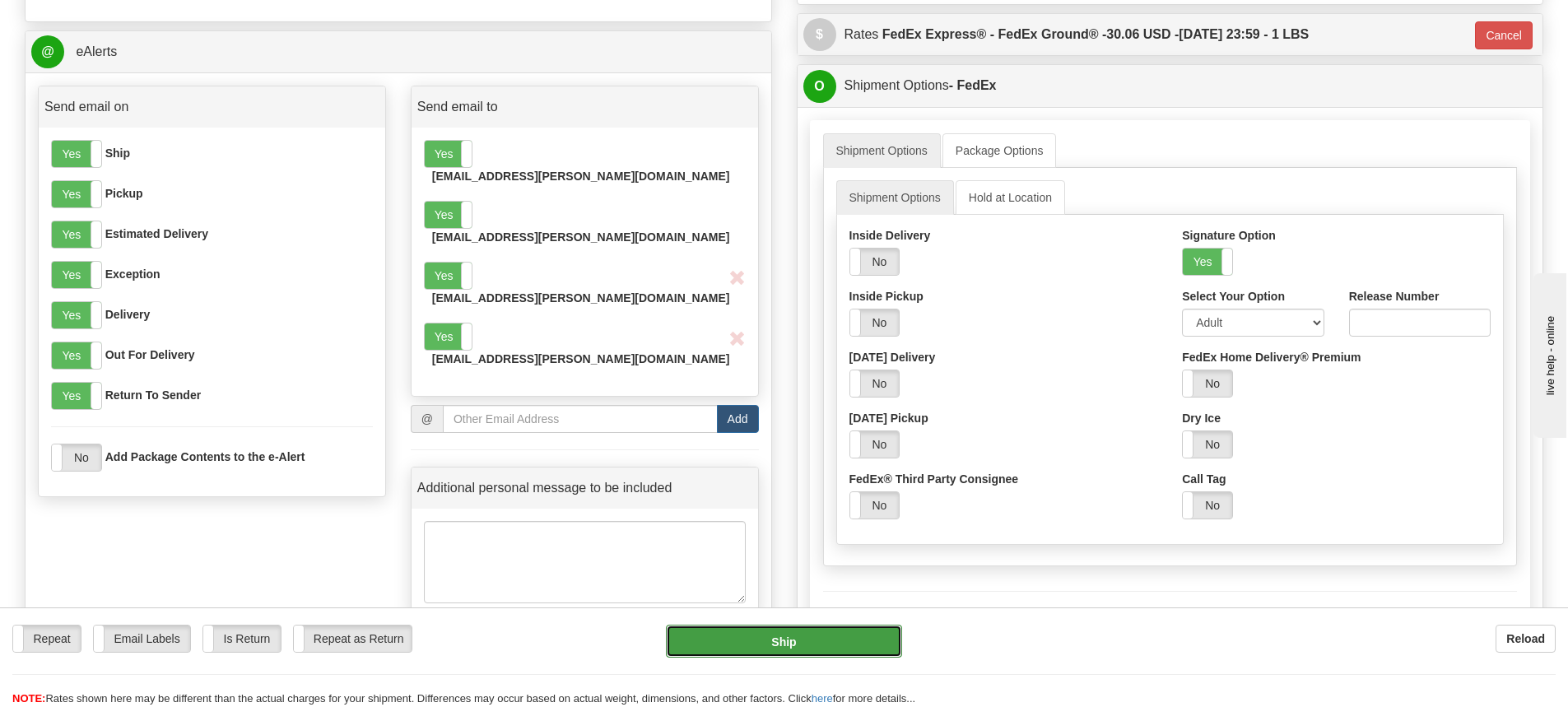
click at [792, 641] on button "Ship" at bounding box center [784, 641] width 236 height 33
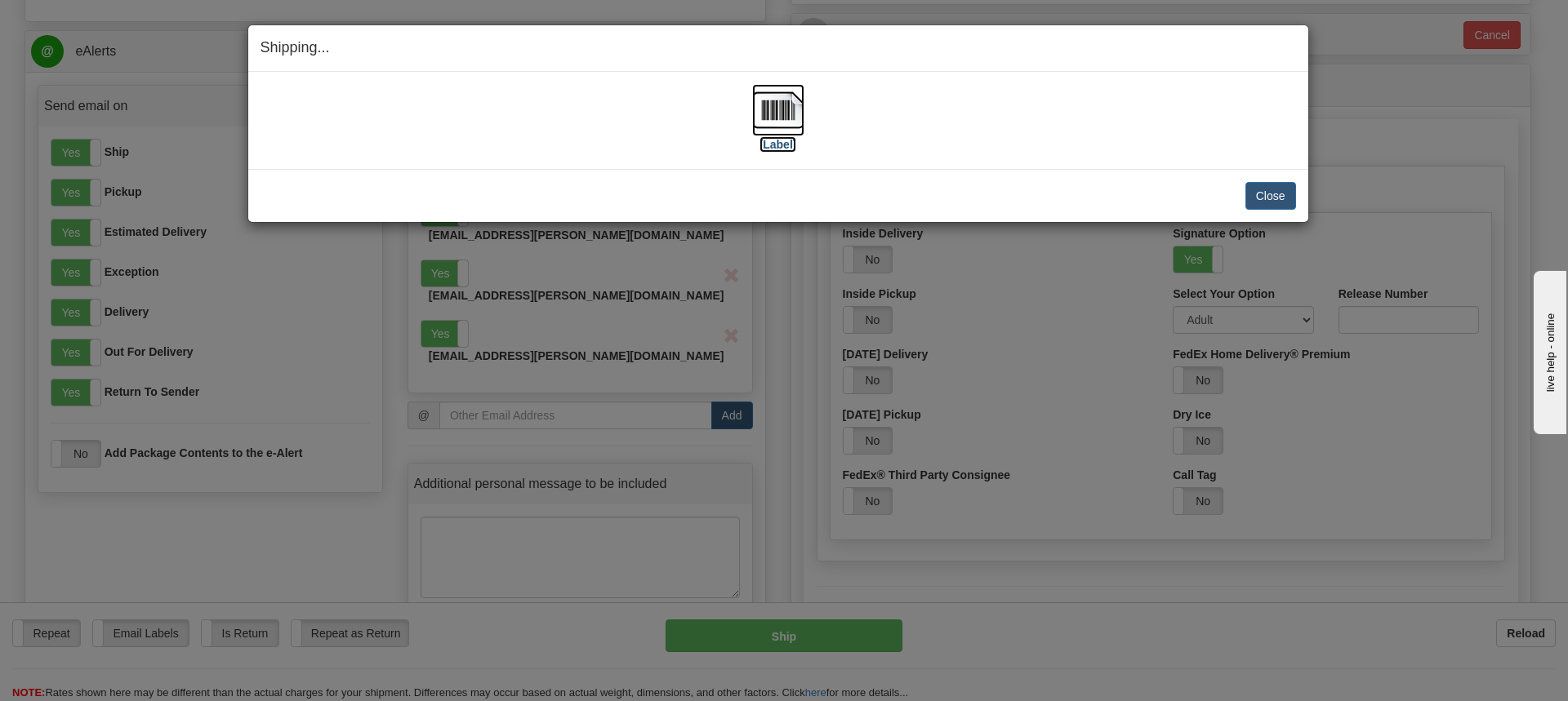
click at [780, 112] on img at bounding box center [778, 110] width 52 height 52
click at [785, 117] on img at bounding box center [778, 110] width 52 height 52
